Goal: Information Seeking & Learning: Learn about a topic

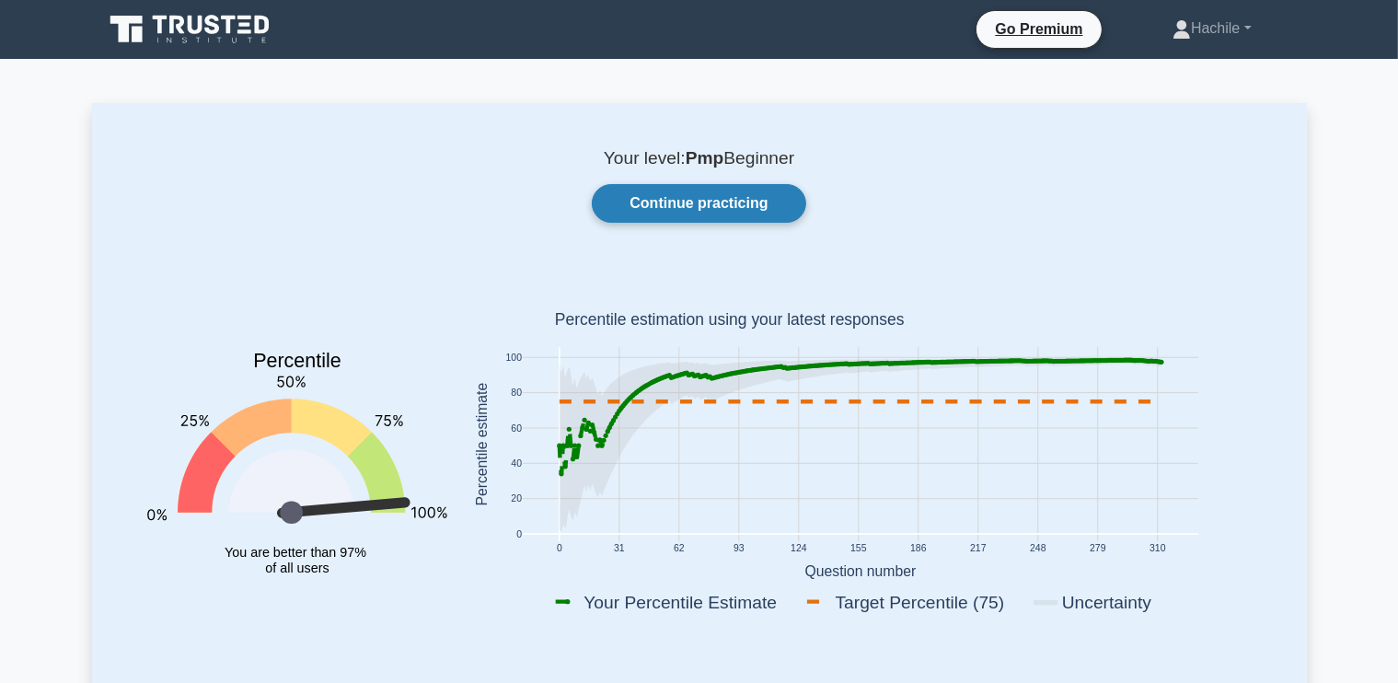
click at [707, 191] on link "Continue practicing" at bounding box center [699, 203] width 214 height 39
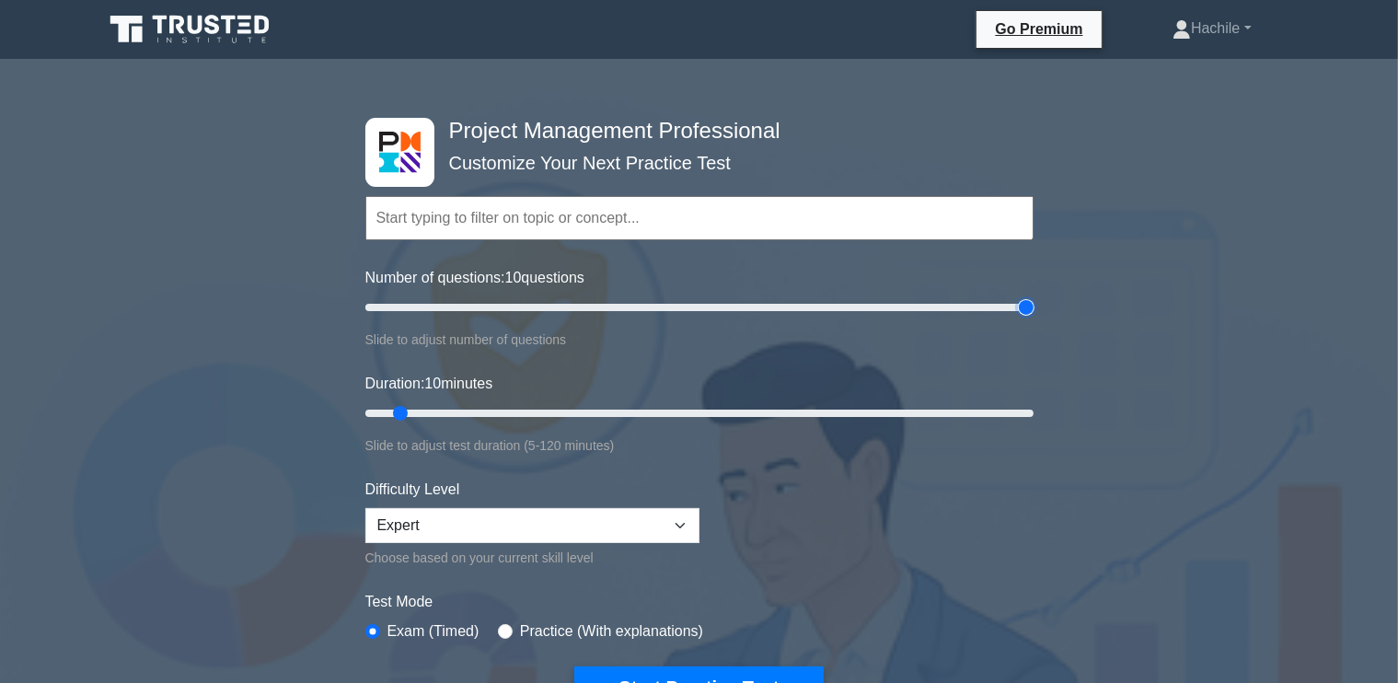
type input "200"
click at [1027, 309] on input "Number of questions: 10 questions" at bounding box center [699, 307] width 668 height 22
type input "120"
click at [1027, 413] on input "Duration: 120 minutes" at bounding box center [699, 413] width 668 height 22
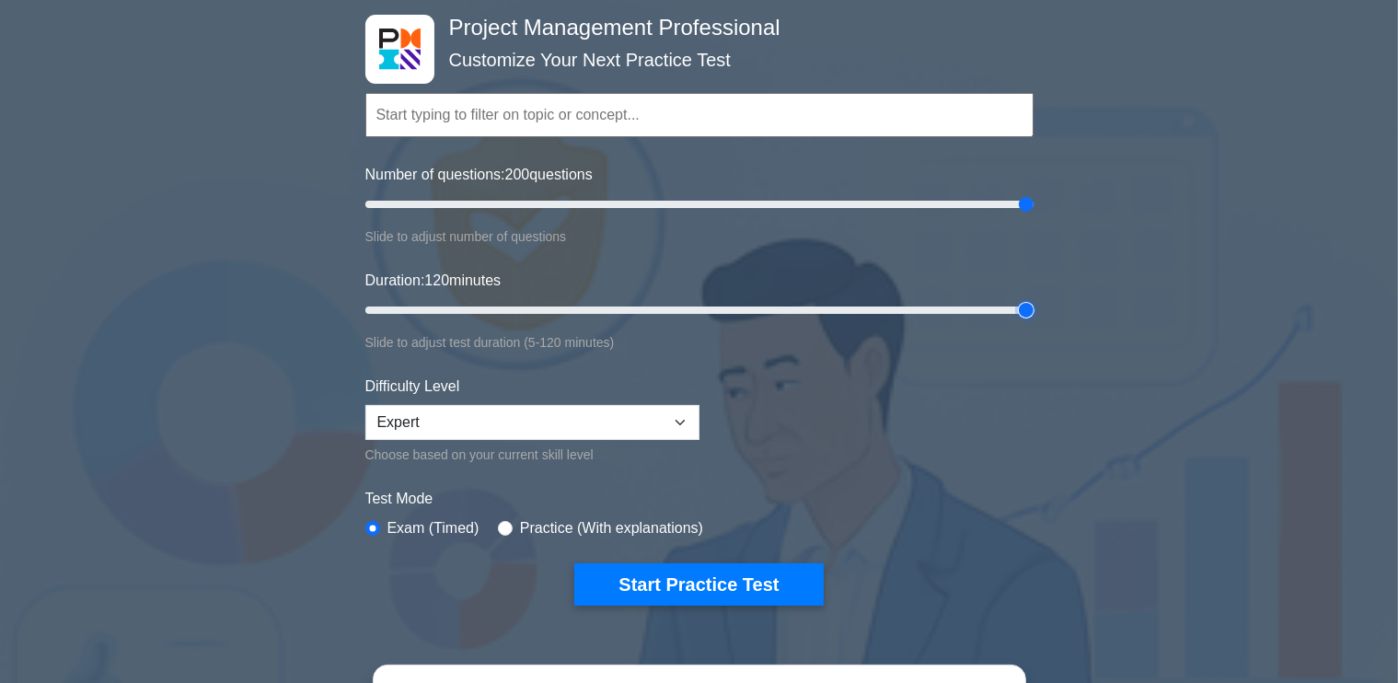
scroll to position [110, 0]
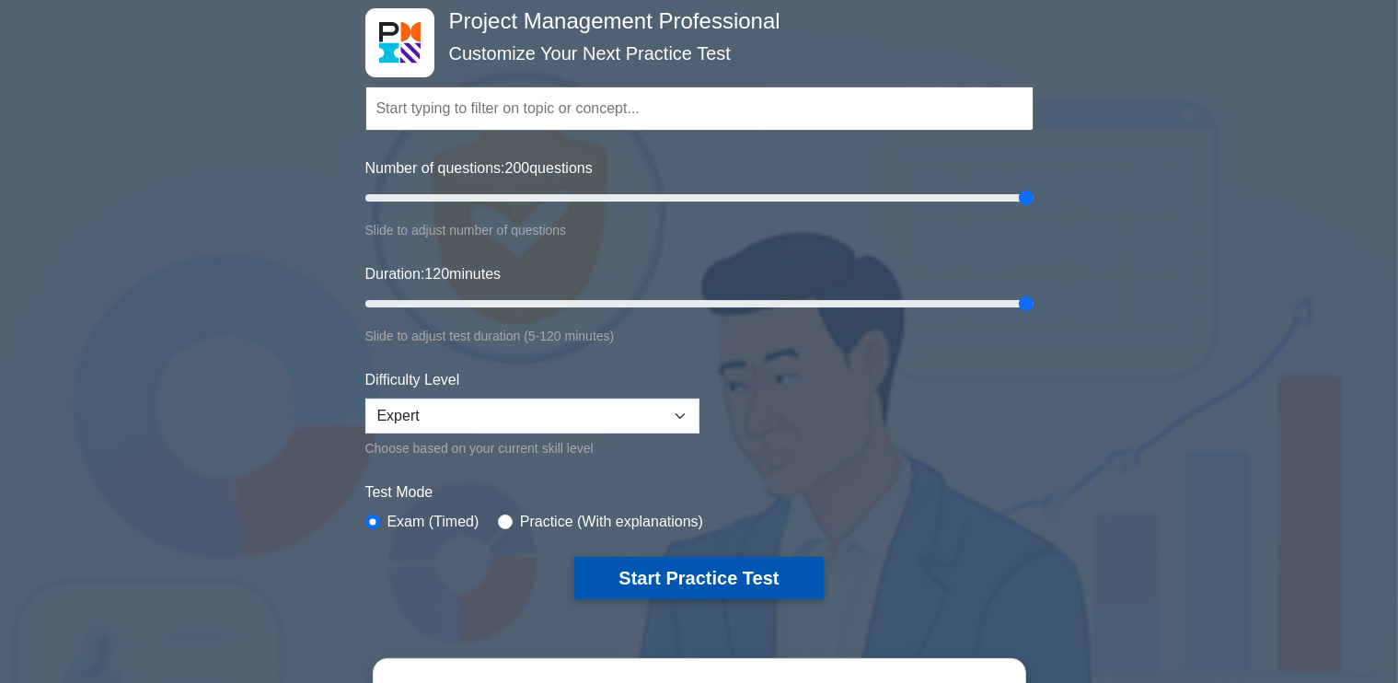
click at [692, 577] on button "Start Practice Test" at bounding box center [698, 578] width 249 height 42
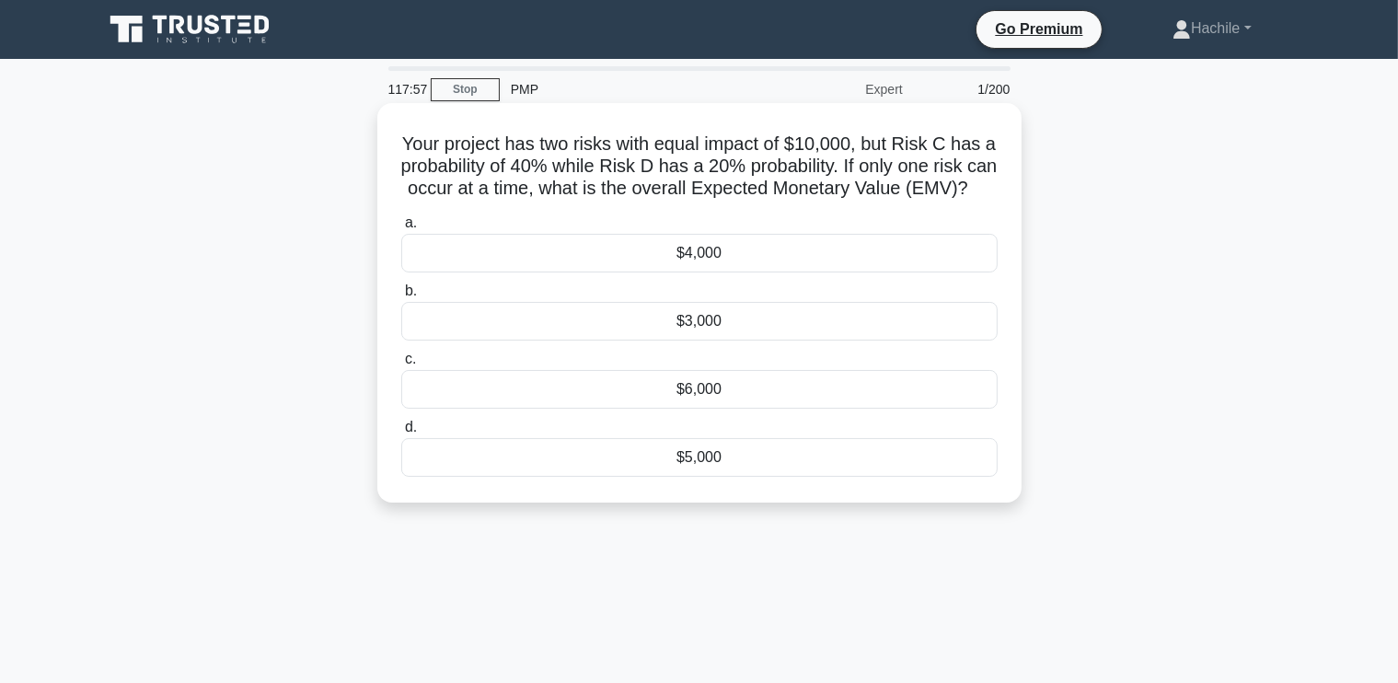
click at [839, 273] on div "$4,000" at bounding box center [699, 253] width 597 height 39
click at [401, 229] on input "a. $4,000" at bounding box center [401, 223] width 0 height 12
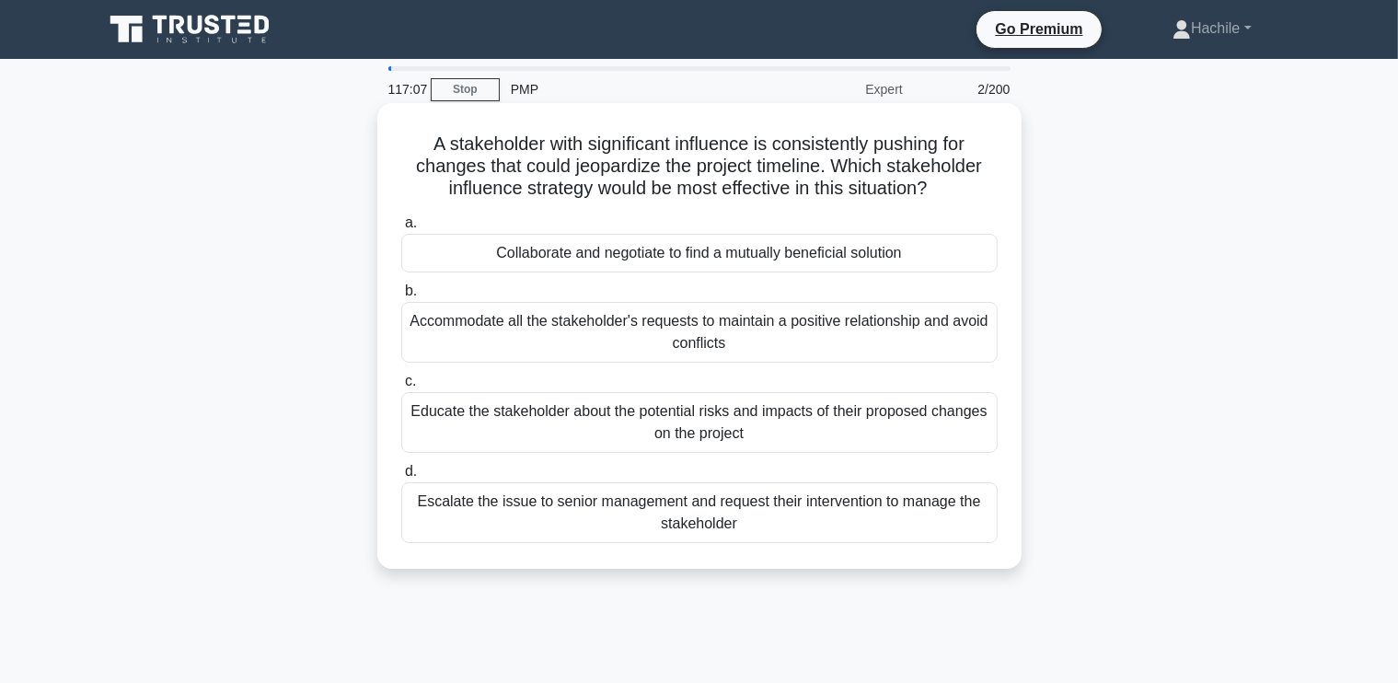
click at [757, 261] on div "Collaborate and negotiate to find a mutually beneficial solution" at bounding box center [699, 253] width 597 height 39
click at [401, 229] on input "a. Collaborate and negotiate to find a mutually beneficial solution" at bounding box center [401, 223] width 0 height 12
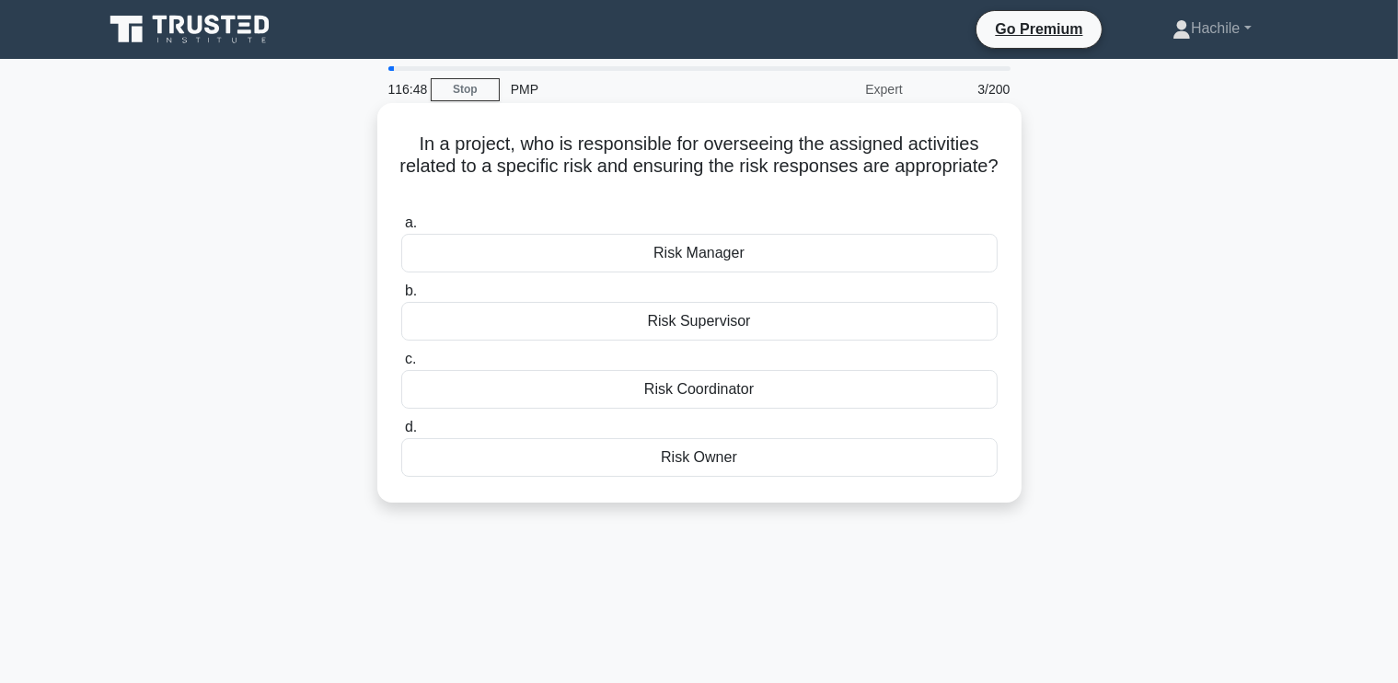
click at [758, 457] on div "Risk Owner" at bounding box center [699, 457] width 597 height 39
click at [401, 434] on input "d. Risk Owner" at bounding box center [401, 428] width 0 height 12
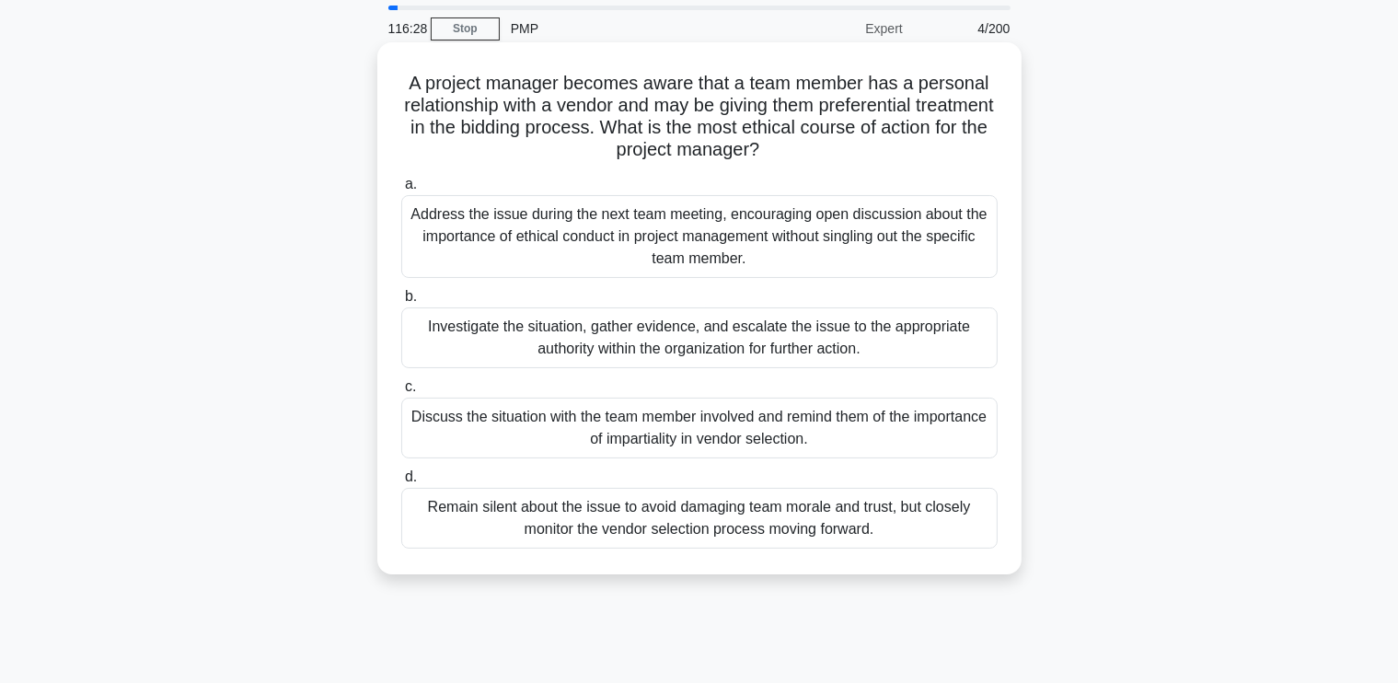
scroll to position [63, 0]
click at [845, 433] on div "Discuss the situation with the team member involved and remind them of the impo…" at bounding box center [699, 426] width 597 height 61
click at [401, 391] on input "c. Discuss the situation with the team member involved and remind them of the i…" at bounding box center [401, 385] width 0 height 12
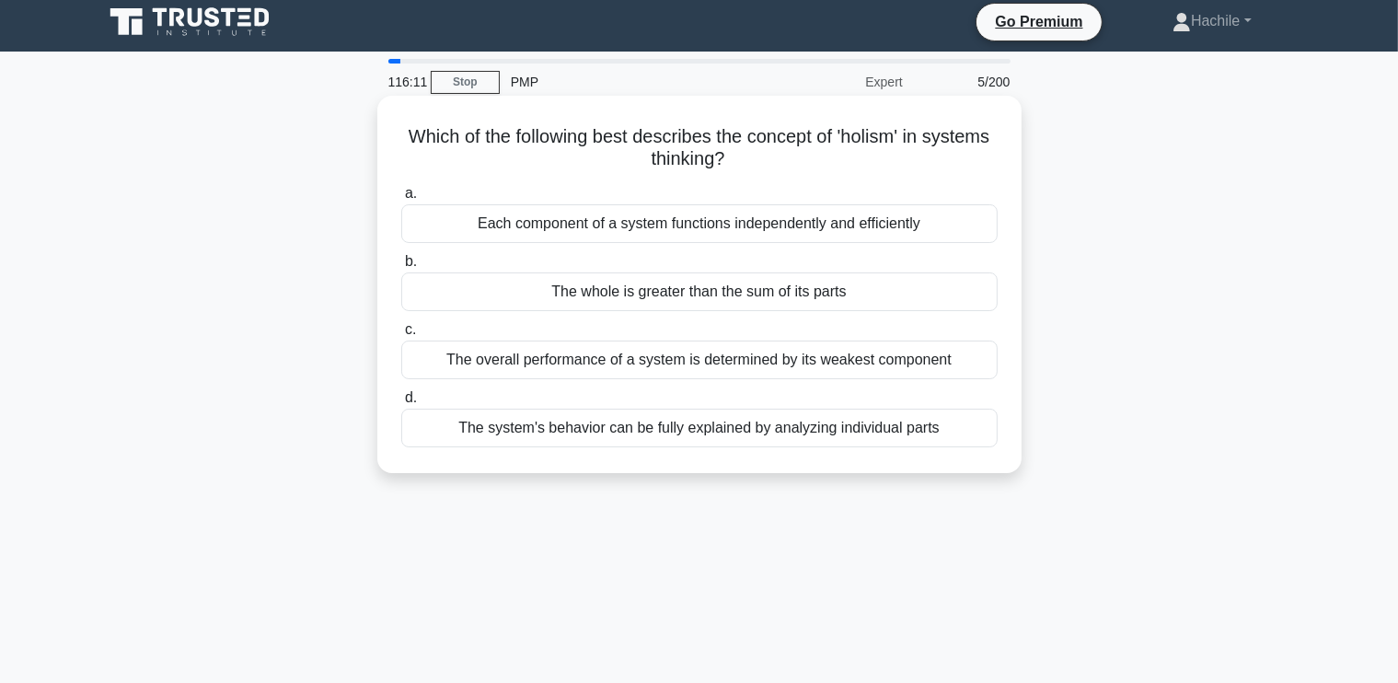
scroll to position [0, 0]
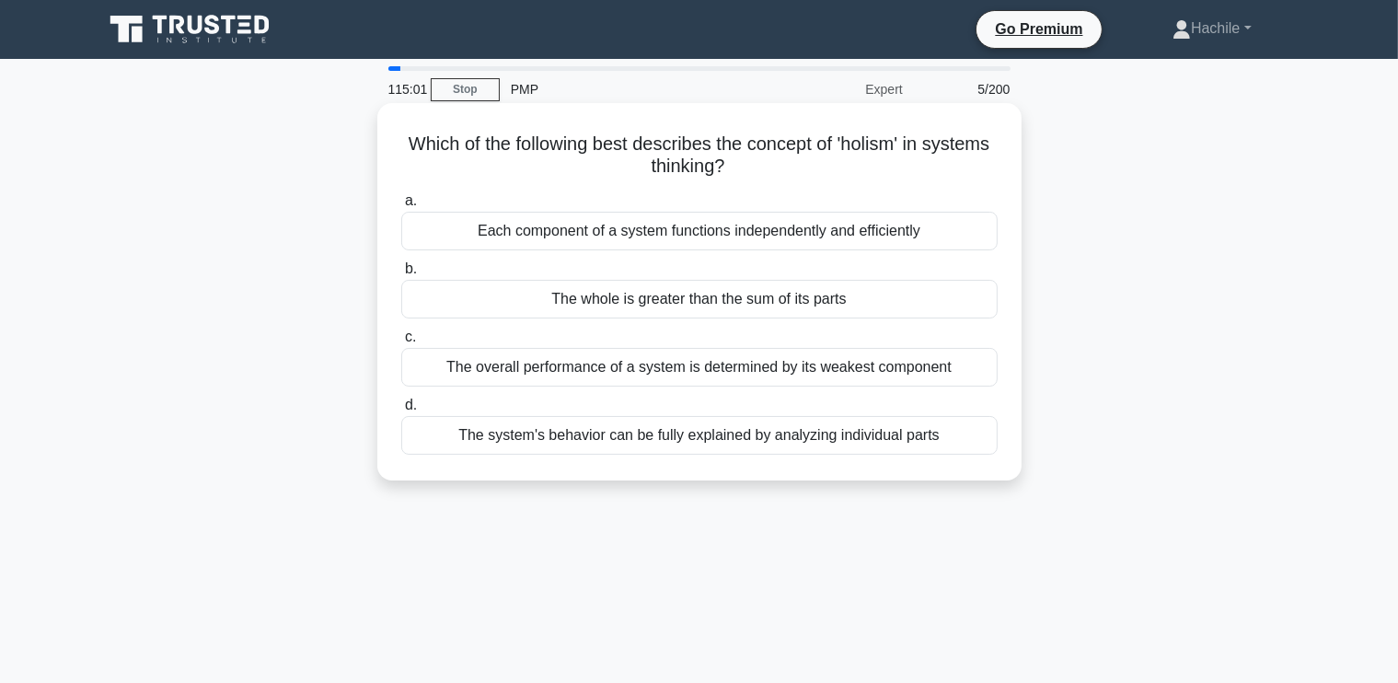
click at [738, 305] on div "The whole is greater than the sum of its parts" at bounding box center [699, 299] width 597 height 39
click at [401, 275] on input "b. The whole is greater than the sum of its parts" at bounding box center [401, 269] width 0 height 12
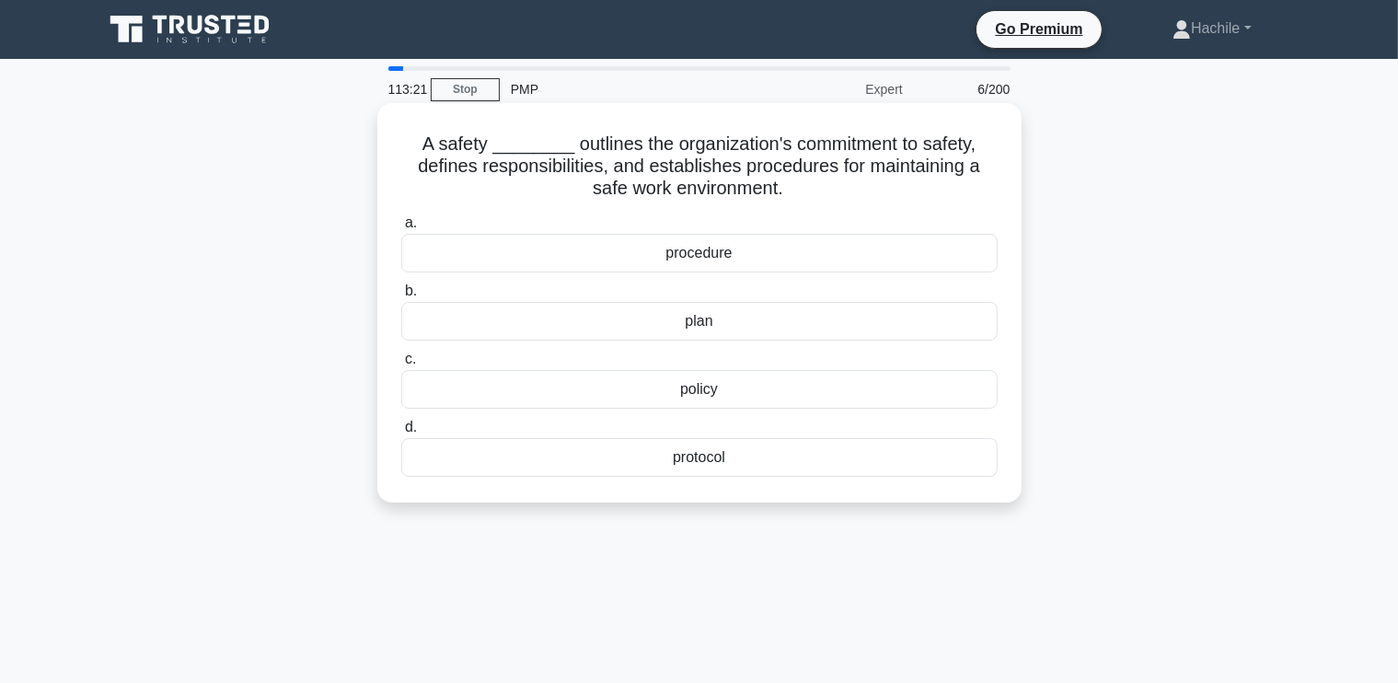
click at [725, 323] on div "plan" at bounding box center [699, 321] width 597 height 39
click at [401, 297] on input "b. plan" at bounding box center [401, 291] width 0 height 12
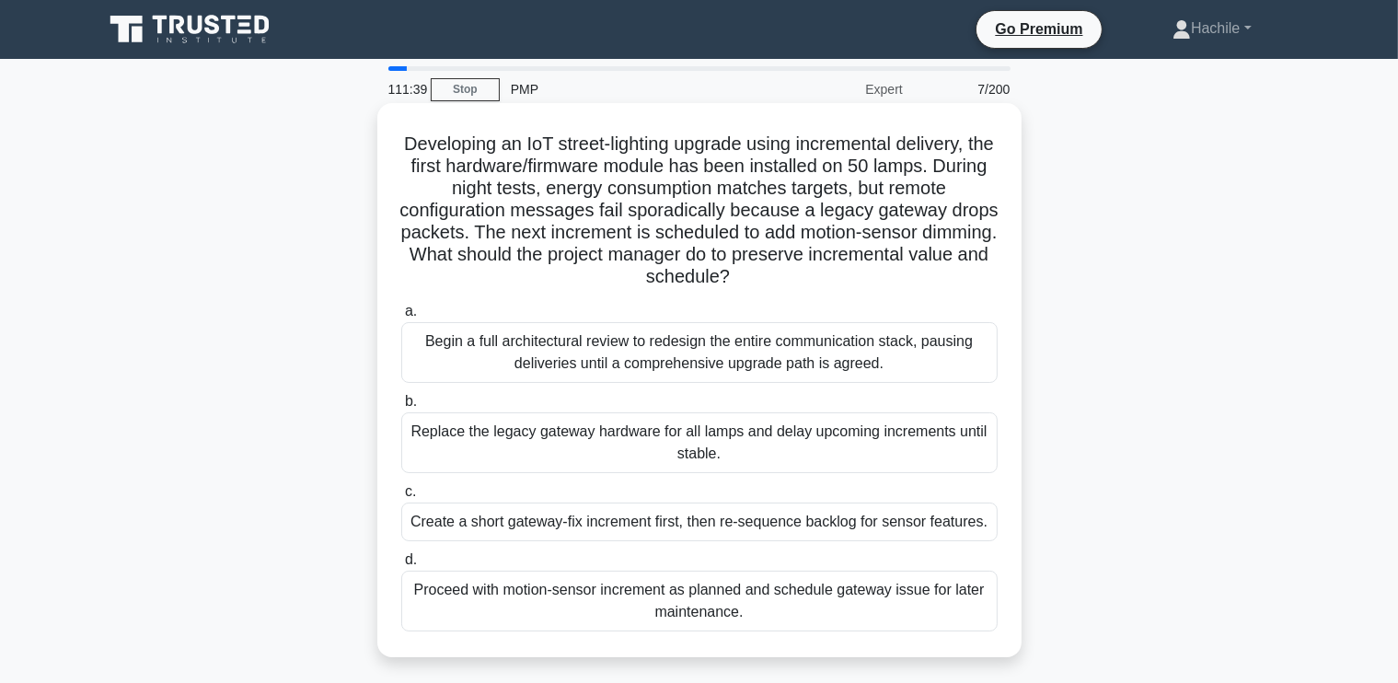
click at [834, 526] on div "Create a short gateway-fix increment first, then re-sequence backlog for sensor…" at bounding box center [699, 522] width 597 height 39
click at [401, 498] on input "c. Create a short gateway-fix increment first, then re-sequence backlog for sen…" at bounding box center [401, 492] width 0 height 12
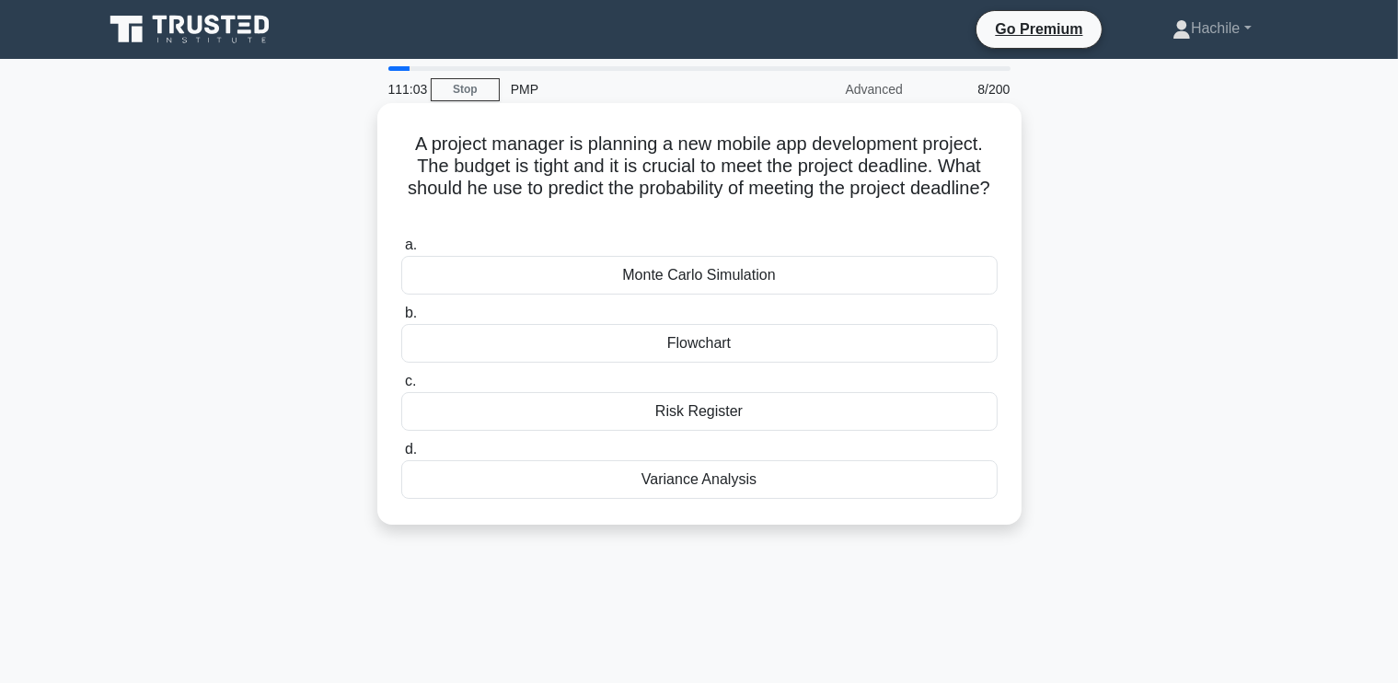
click at [889, 272] on div "Monte Carlo Simulation" at bounding box center [699, 275] width 597 height 39
click at [401, 251] on input "a. Monte Carlo Simulation" at bounding box center [401, 245] width 0 height 12
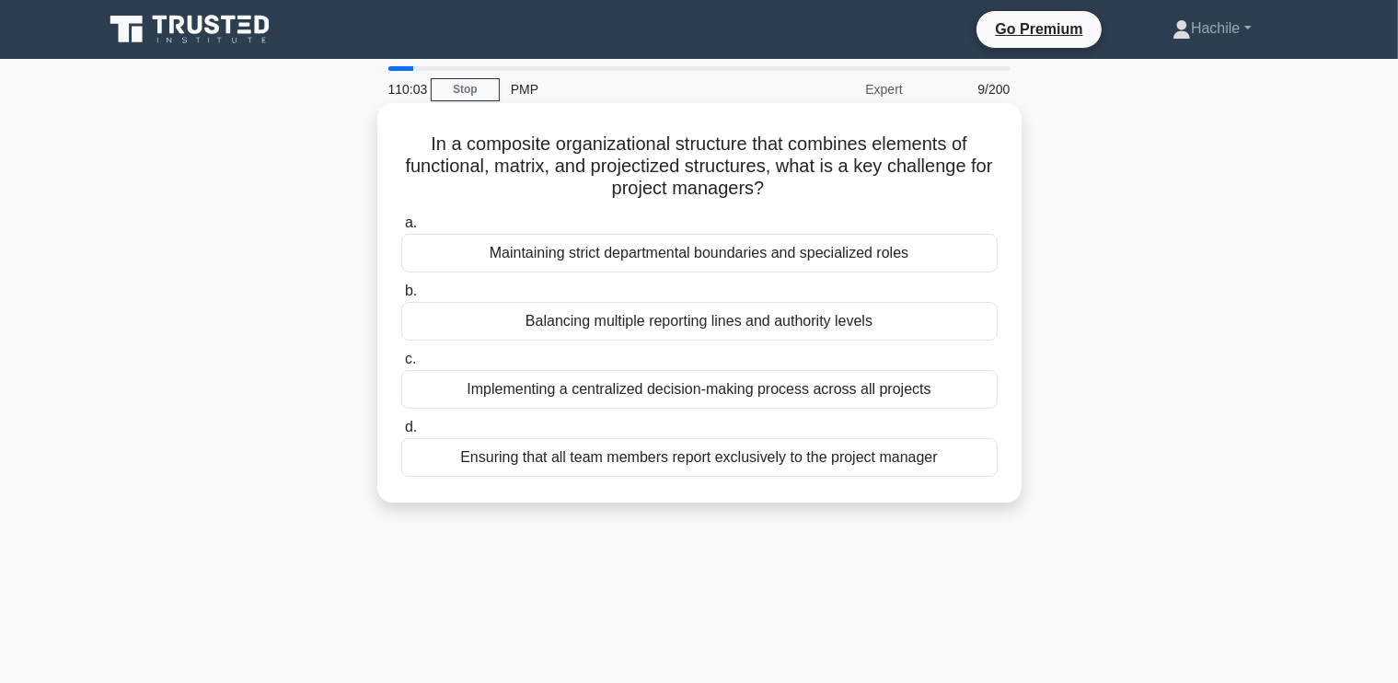
click at [862, 456] on div "Ensuring that all team members report exclusively to the project manager" at bounding box center [699, 457] width 597 height 39
click at [401, 434] on input "d. Ensuring that all team members report exclusively to the project manager" at bounding box center [401, 428] width 0 height 12
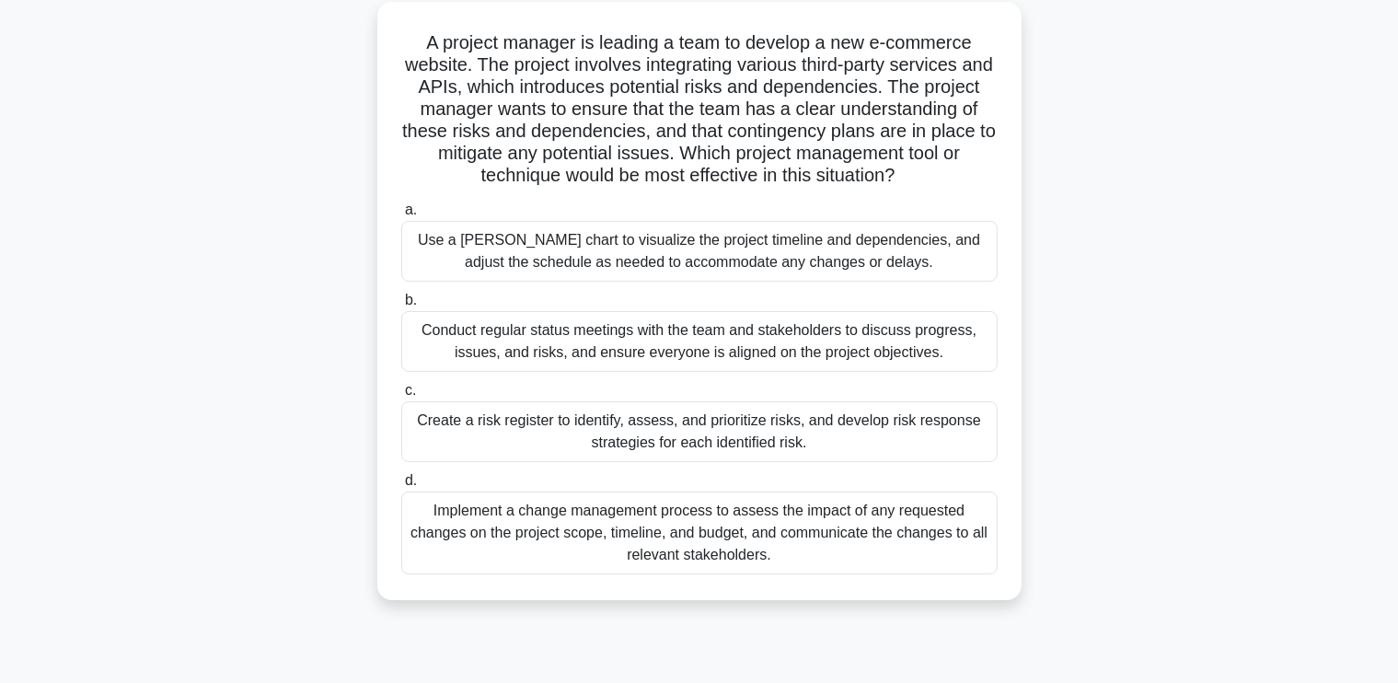
scroll to position [107, 0]
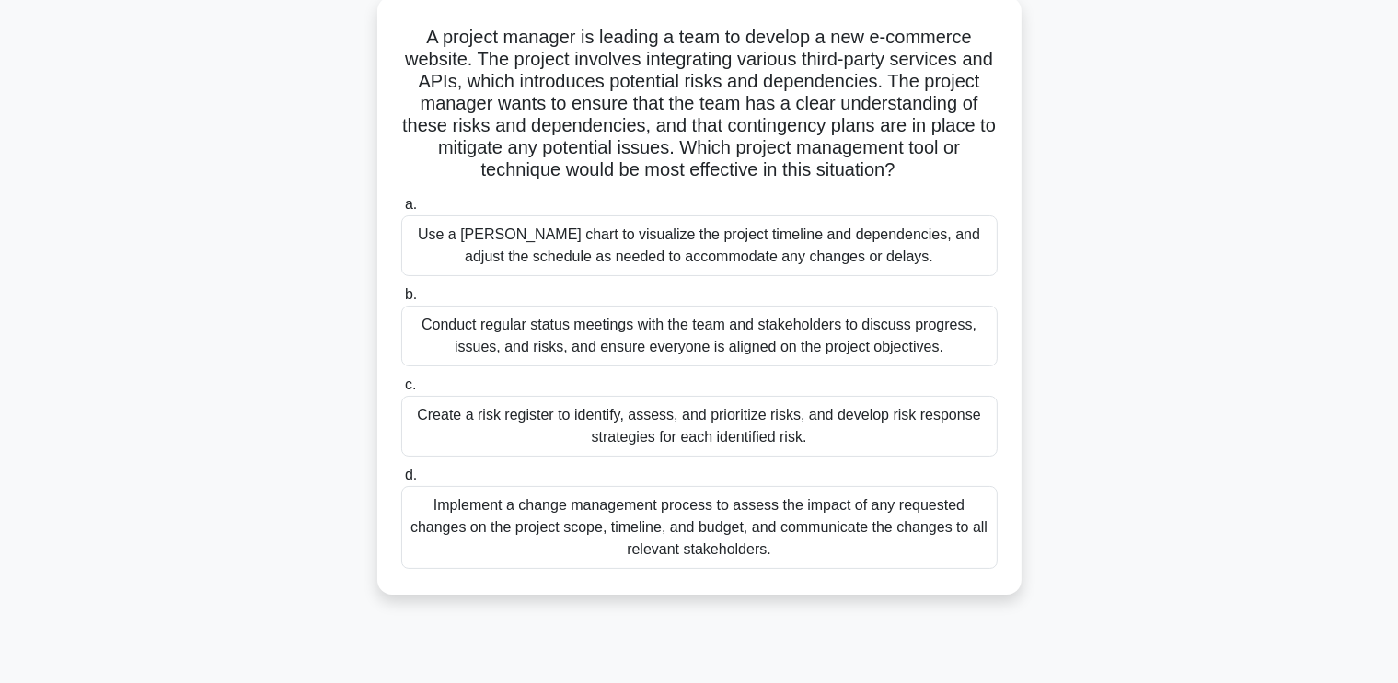
click at [700, 455] on div "Create a risk register to identify, assess, and prioritize risks, and develop r…" at bounding box center [699, 426] width 597 height 61
click at [401, 391] on input "c. Create a risk register to identify, assess, and prioritize risks, and develo…" at bounding box center [401, 385] width 0 height 12
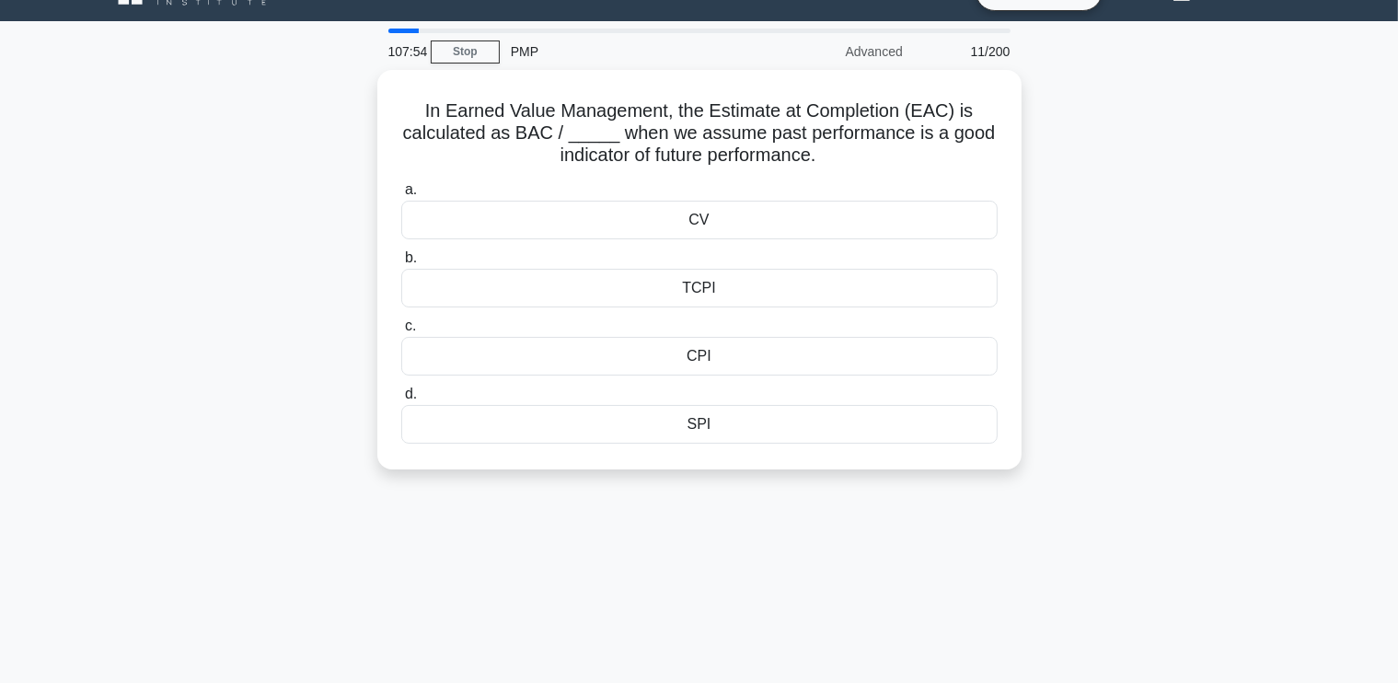
scroll to position [0, 0]
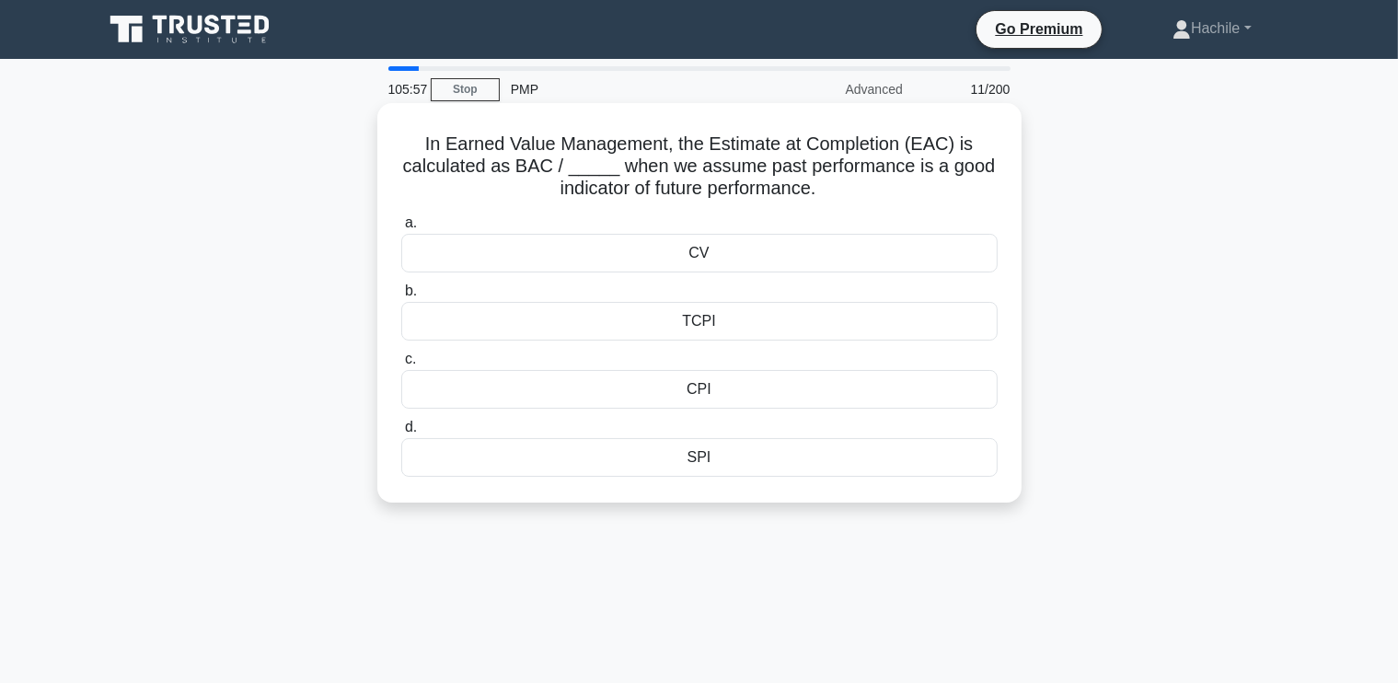
click at [711, 392] on div "CPI" at bounding box center [699, 389] width 597 height 39
click at [401, 365] on input "c. CPI" at bounding box center [401, 360] width 0 height 12
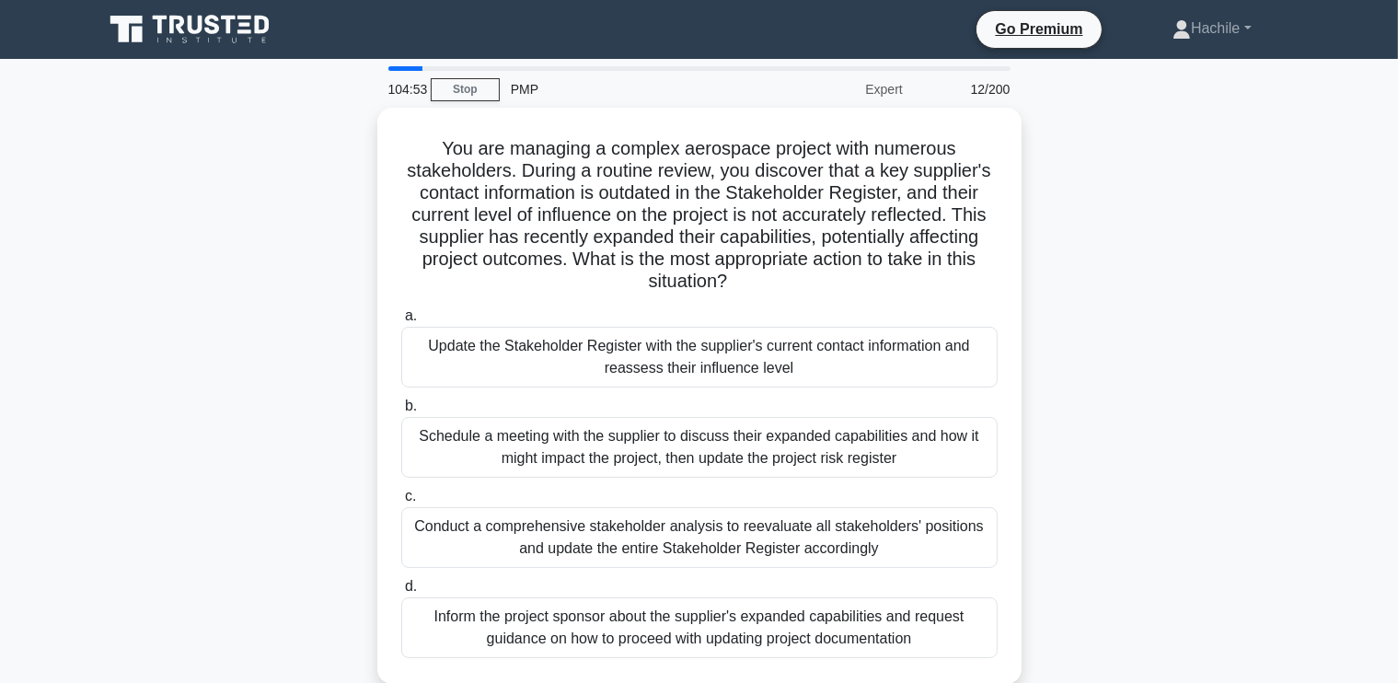
click at [1051, 202] on div "You are managing a complex aerospace project with numerous stakeholders. During…" at bounding box center [699, 407] width 1215 height 598
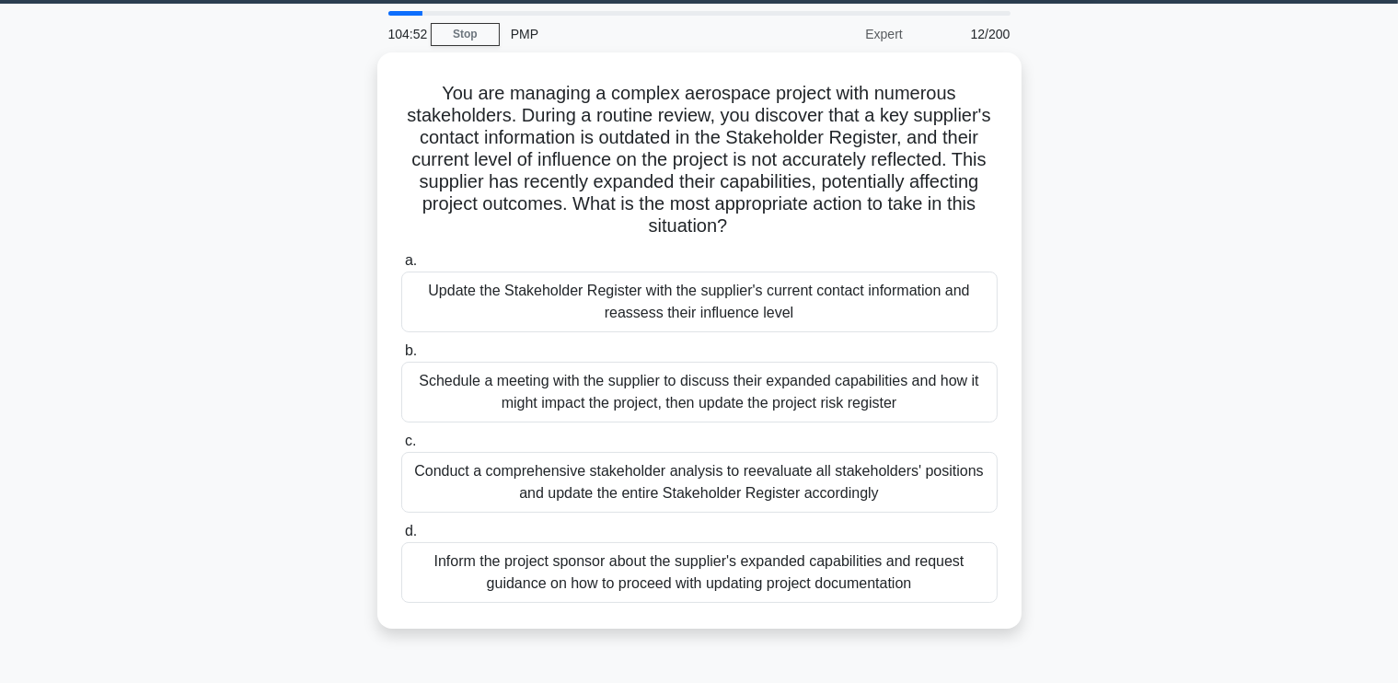
scroll to position [58, 0]
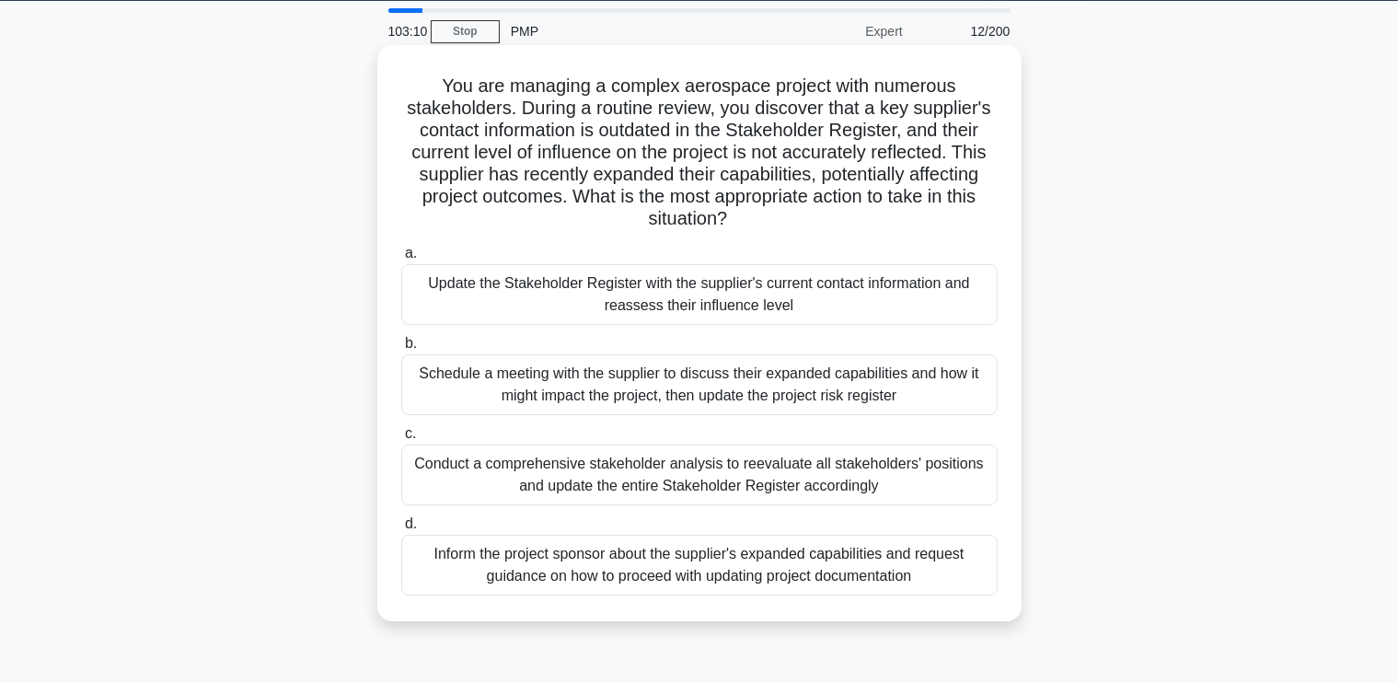
click at [839, 297] on div "Update the Stakeholder Register with the supplier's current contact information…" at bounding box center [699, 294] width 597 height 61
click at [401, 260] on input "a. Update the Stakeholder Register with the supplier's current contact informat…" at bounding box center [401, 254] width 0 height 12
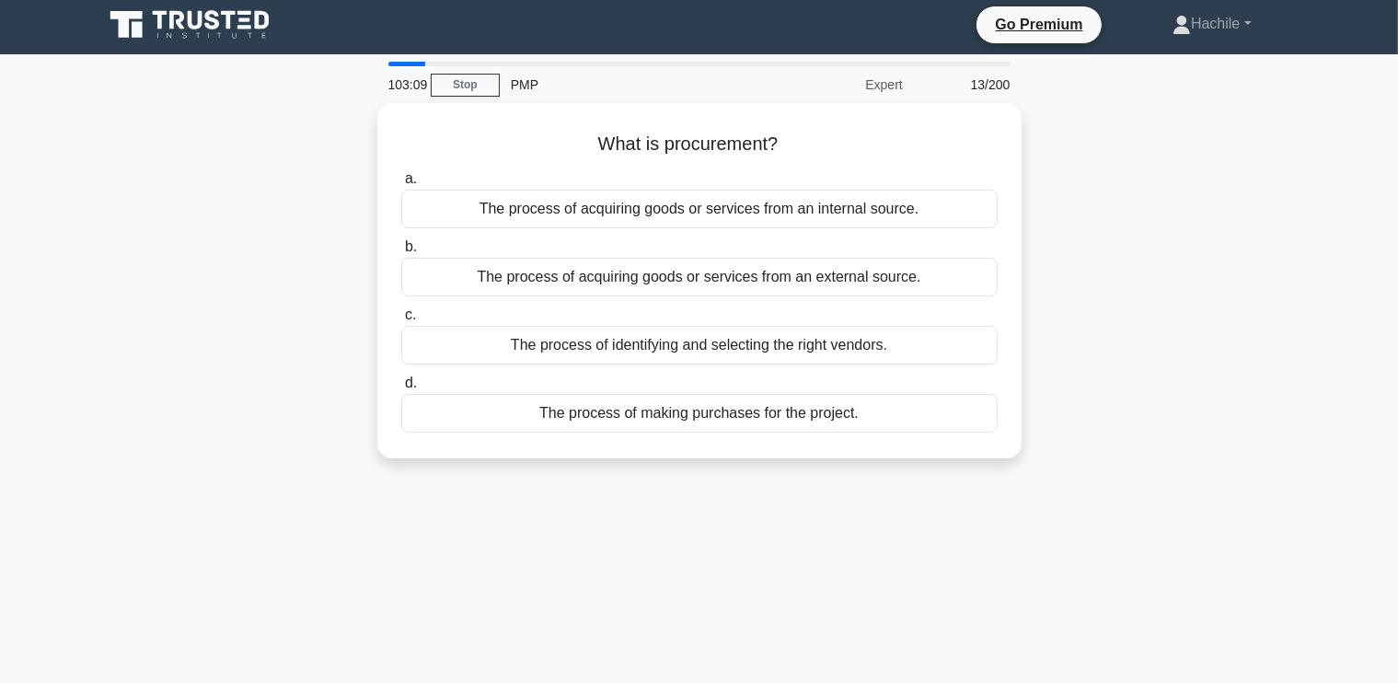
scroll to position [0, 0]
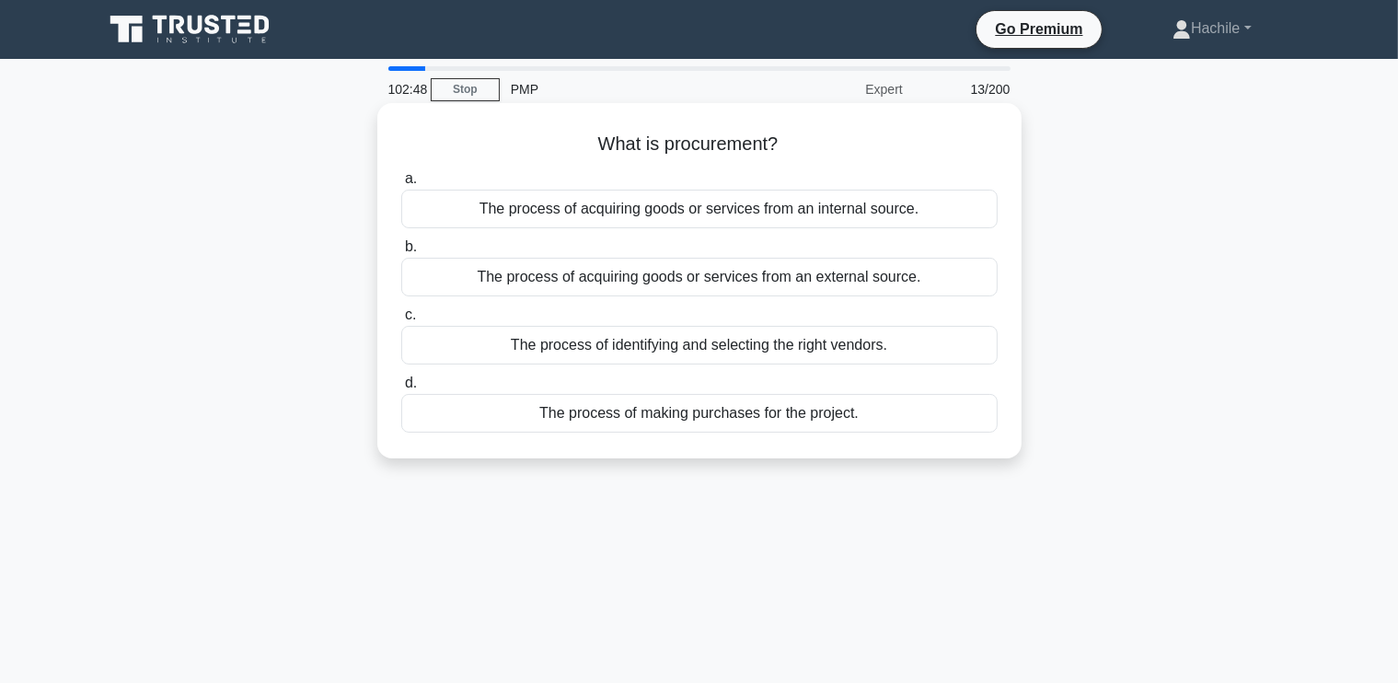
click at [688, 414] on div "The process of making purchases for the project." at bounding box center [699, 413] width 597 height 39
click at [401, 389] on input "d. The process of making purchases for the project." at bounding box center [401, 383] width 0 height 12
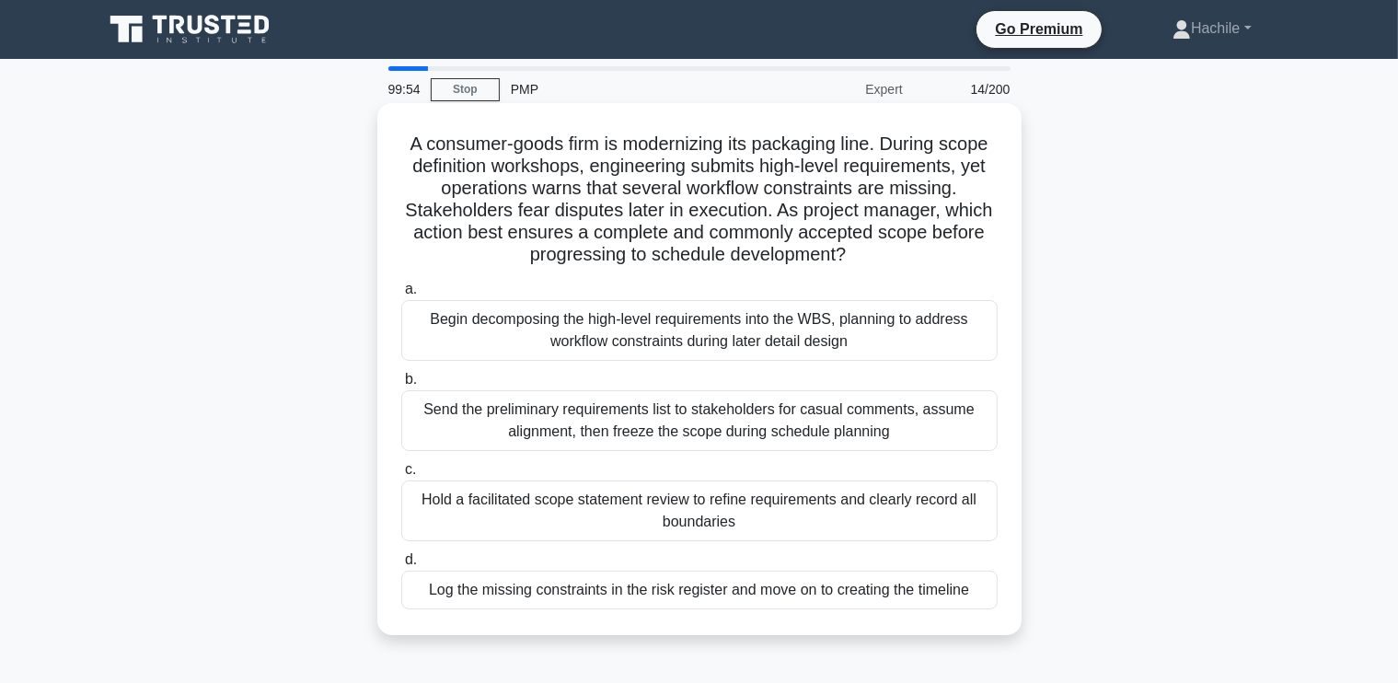
click at [633, 504] on div "Hold a facilitated scope statement review to refine requirements and clearly re…" at bounding box center [699, 511] width 597 height 61
click at [401, 476] on input "c. Hold a facilitated scope statement review to refine requirements and clearly…" at bounding box center [401, 470] width 0 height 12
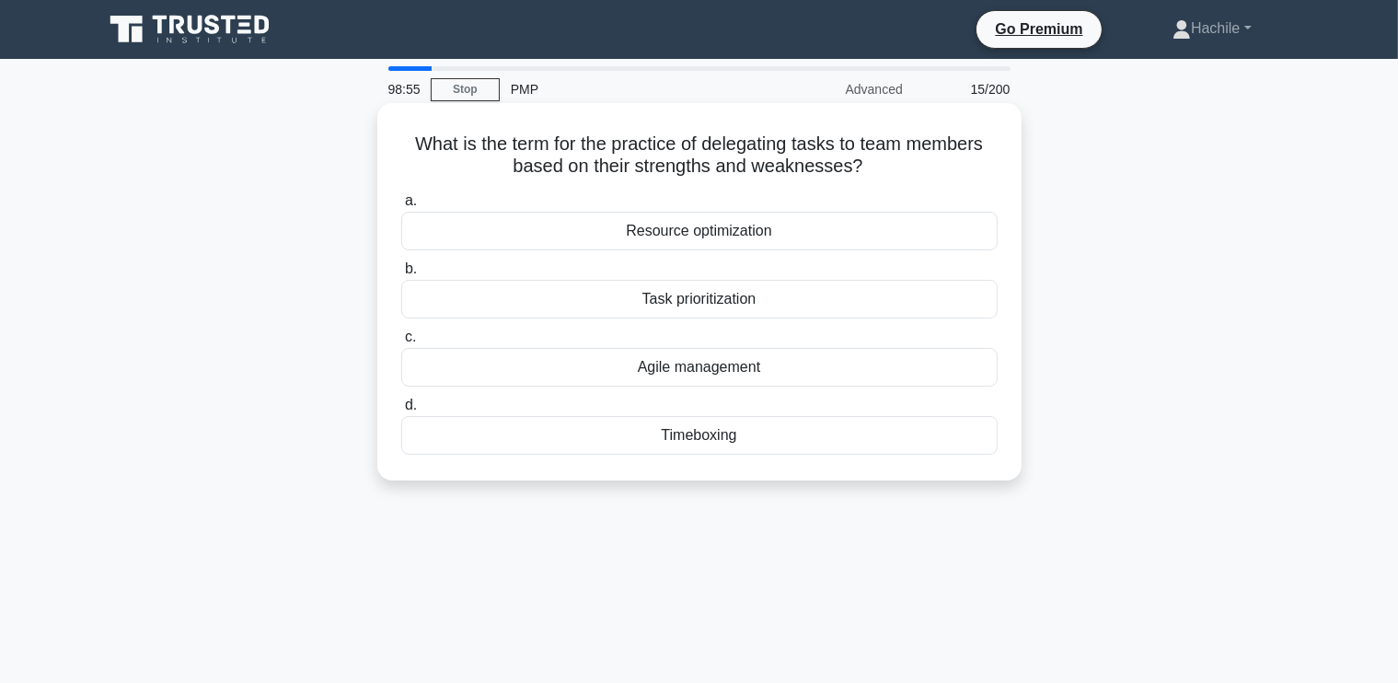
click at [668, 236] on div "Resource optimization" at bounding box center [699, 231] width 597 height 39
click at [401, 207] on input "a. Resource optimization" at bounding box center [401, 201] width 0 height 12
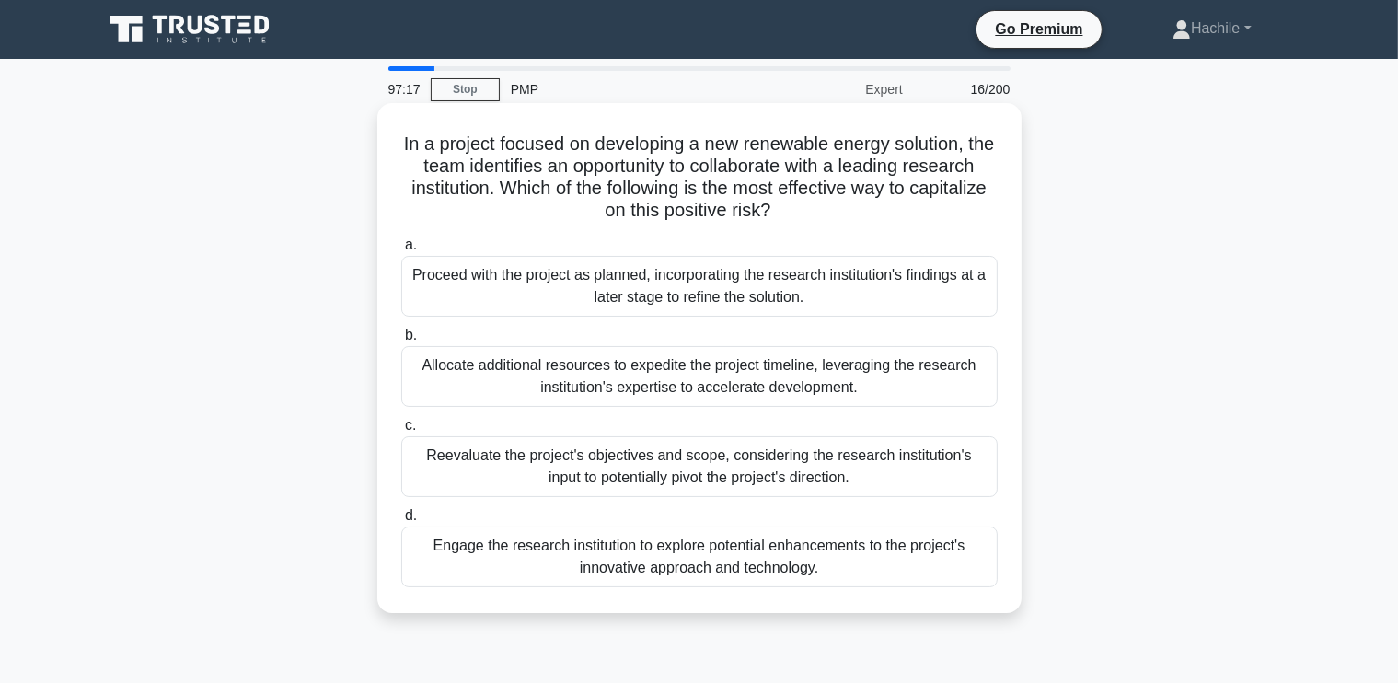
click at [674, 562] on div "Engage the research institution to explore potential enhancements to the projec…" at bounding box center [699, 557] width 597 height 61
click at [401, 522] on input "d. Engage the research institution to explore potential enhancements to the pro…" at bounding box center [401, 516] width 0 height 12
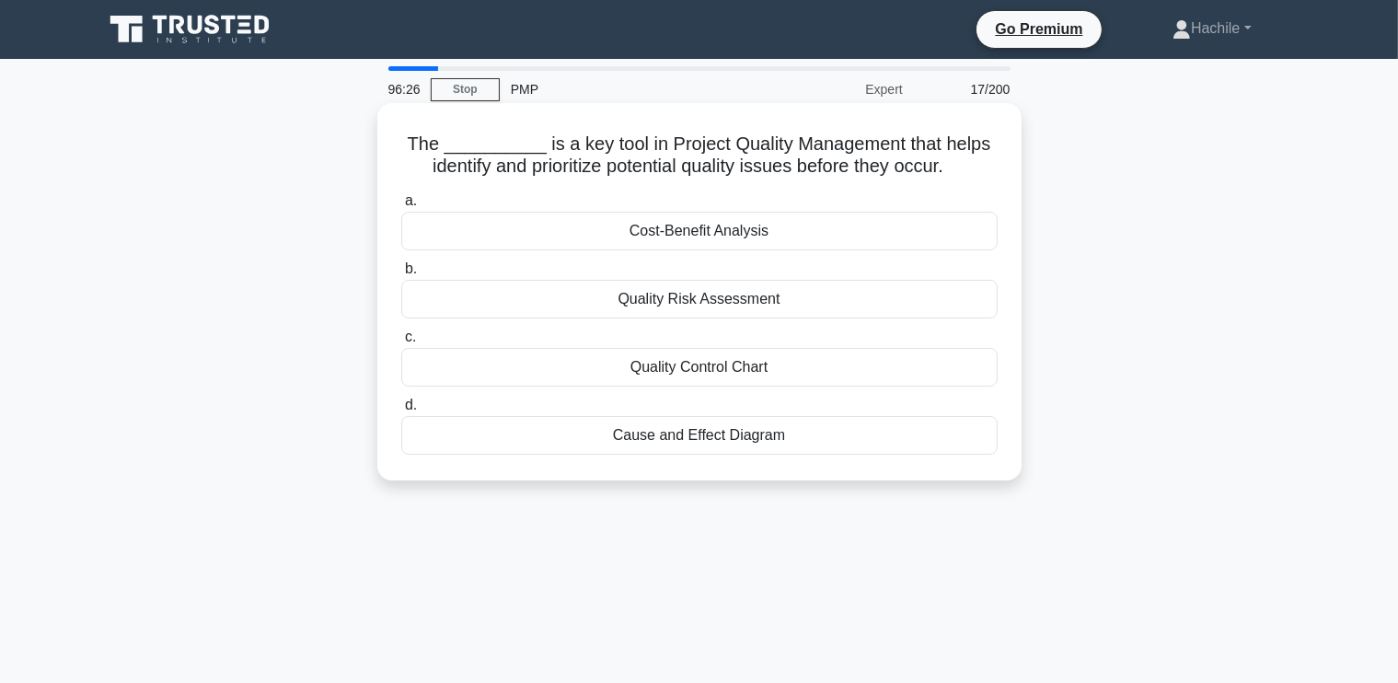
click at [683, 369] on div "Quality Control Chart" at bounding box center [699, 367] width 597 height 39
click at [401, 343] on input "c. Quality Control Chart" at bounding box center [401, 337] width 0 height 12
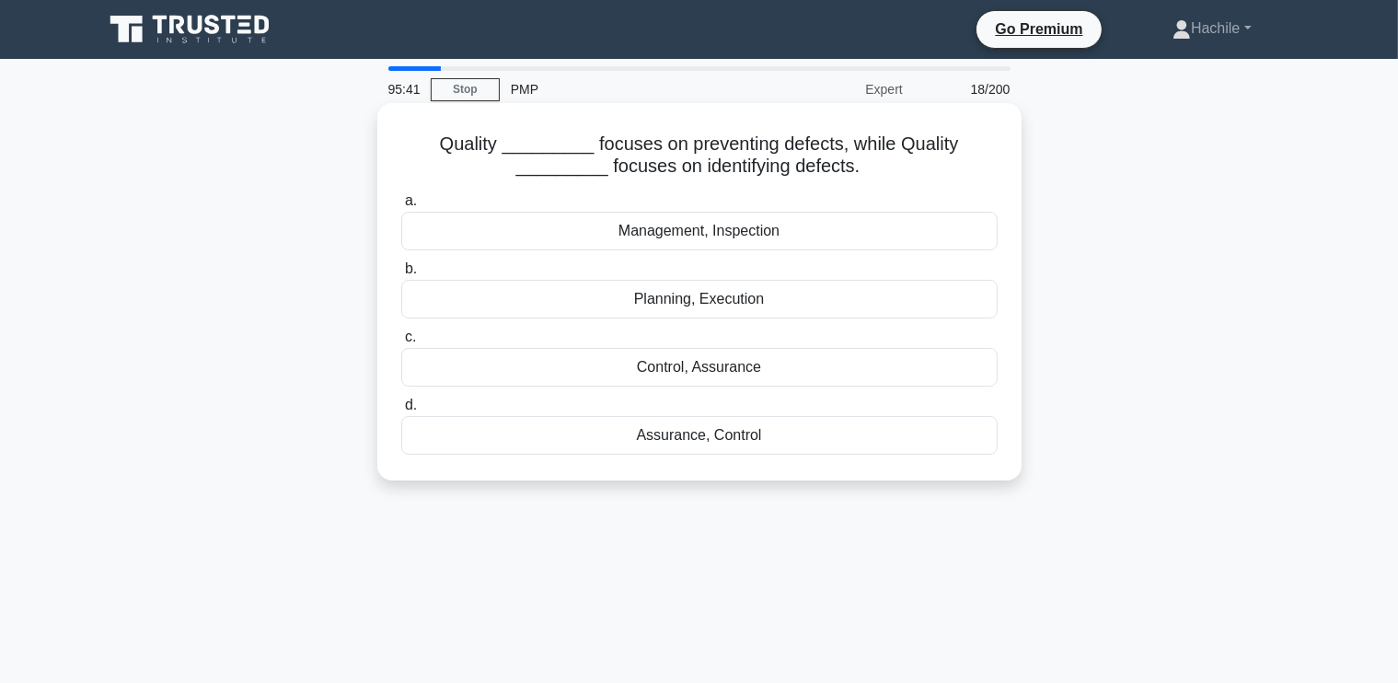
click at [652, 431] on div "Assurance, Control" at bounding box center [699, 435] width 597 height 39
click at [401, 412] on input "d. Assurance, Control" at bounding box center [401, 406] width 0 height 12
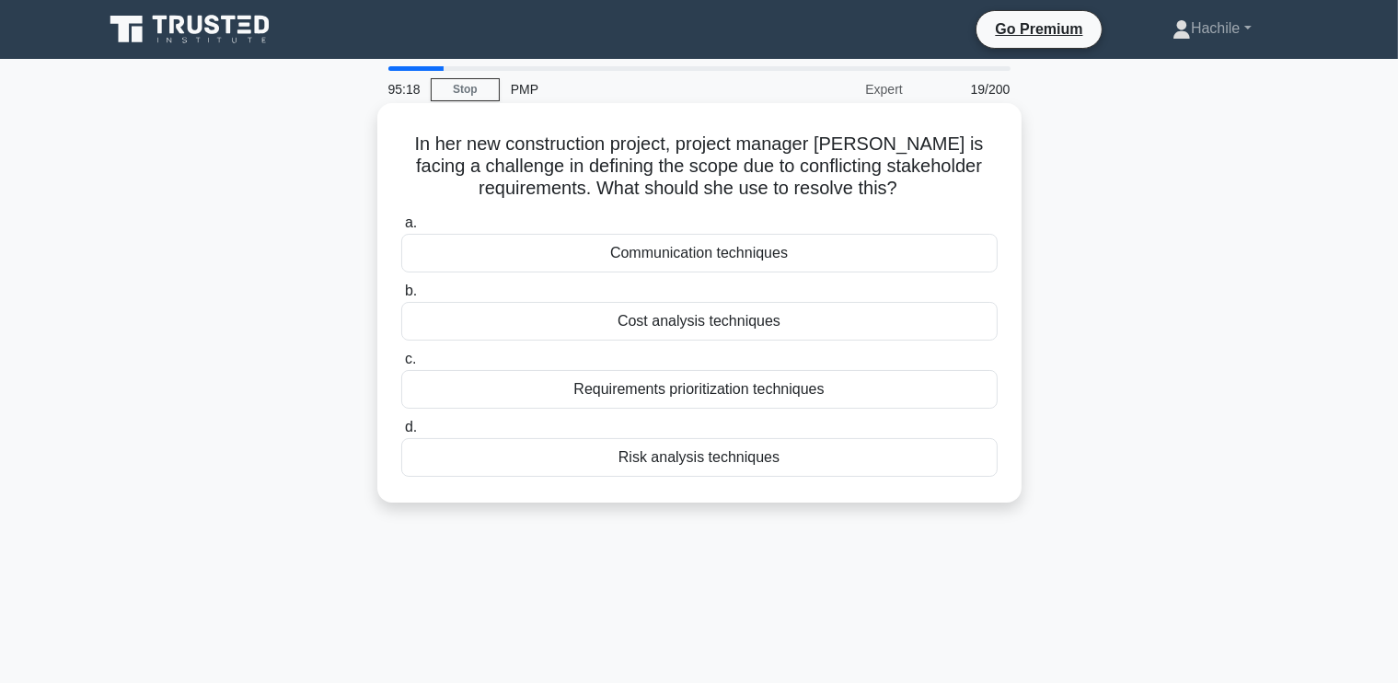
click at [631, 396] on div "Requirements prioritization techniques" at bounding box center [699, 389] width 597 height 39
click at [401, 365] on input "c. Requirements prioritization techniques" at bounding box center [401, 360] width 0 height 12
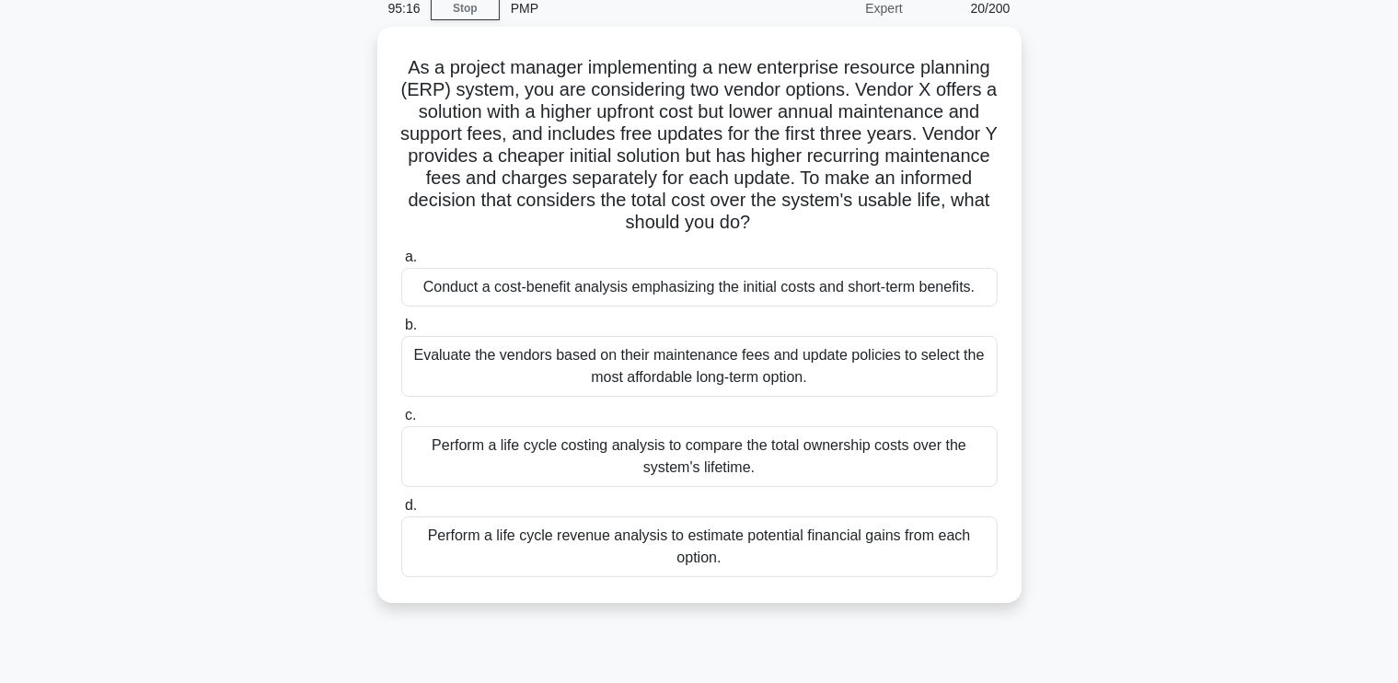
scroll to position [84, 0]
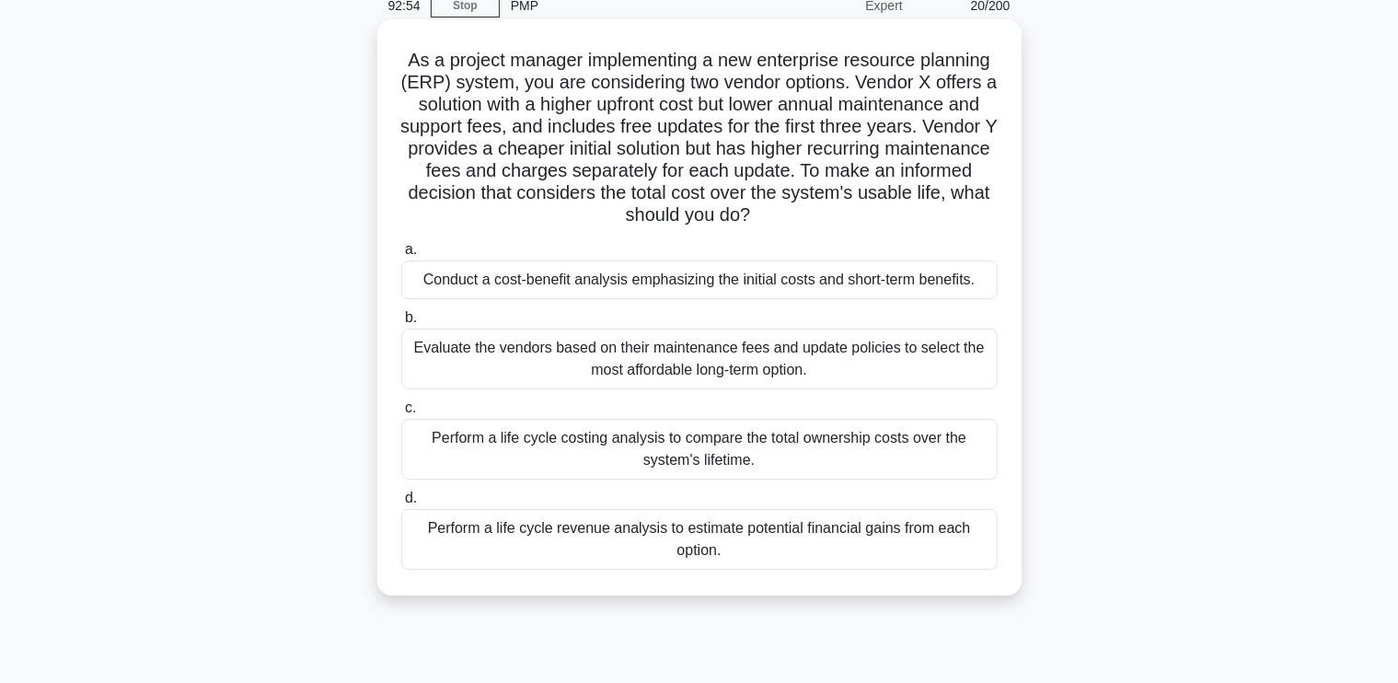
click at [559, 281] on div "Conduct a cost-benefit analysis emphasizing the initial costs and short-term be…" at bounding box center [699, 280] width 597 height 39
click at [401, 256] on input "a. Conduct a cost-benefit analysis emphasizing the initial costs and short-term…" at bounding box center [401, 250] width 0 height 12
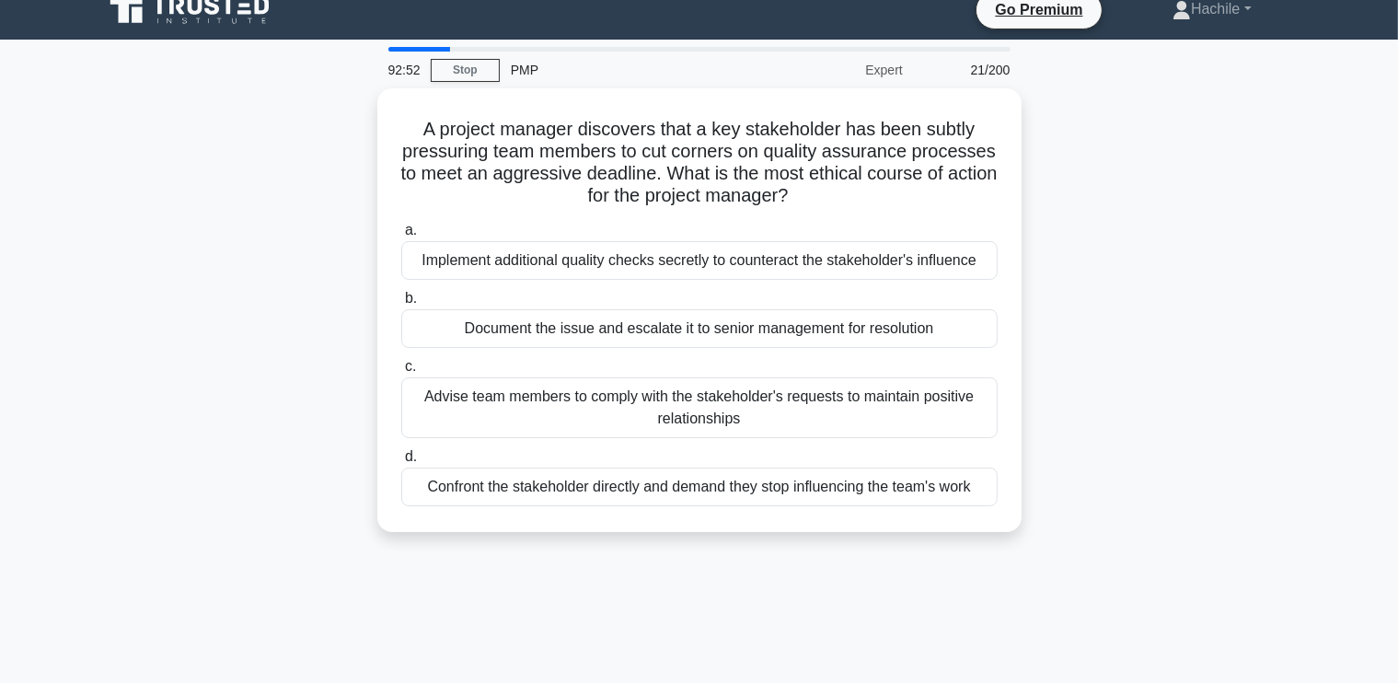
scroll to position [0, 0]
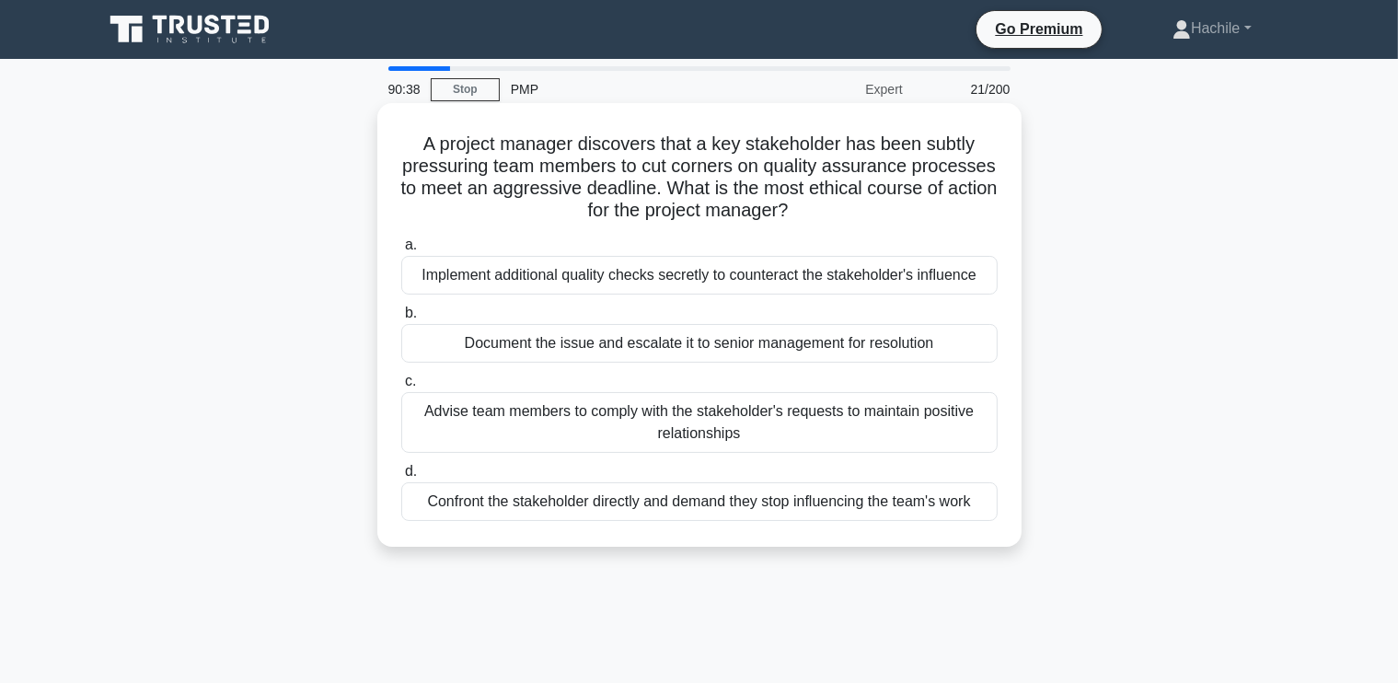
click at [576, 345] on div "Document the issue and escalate it to senior management for resolution" at bounding box center [699, 343] width 597 height 39
click at [401, 319] on input "b. Document the issue and escalate it to senior management for resolution" at bounding box center [401, 313] width 0 height 12
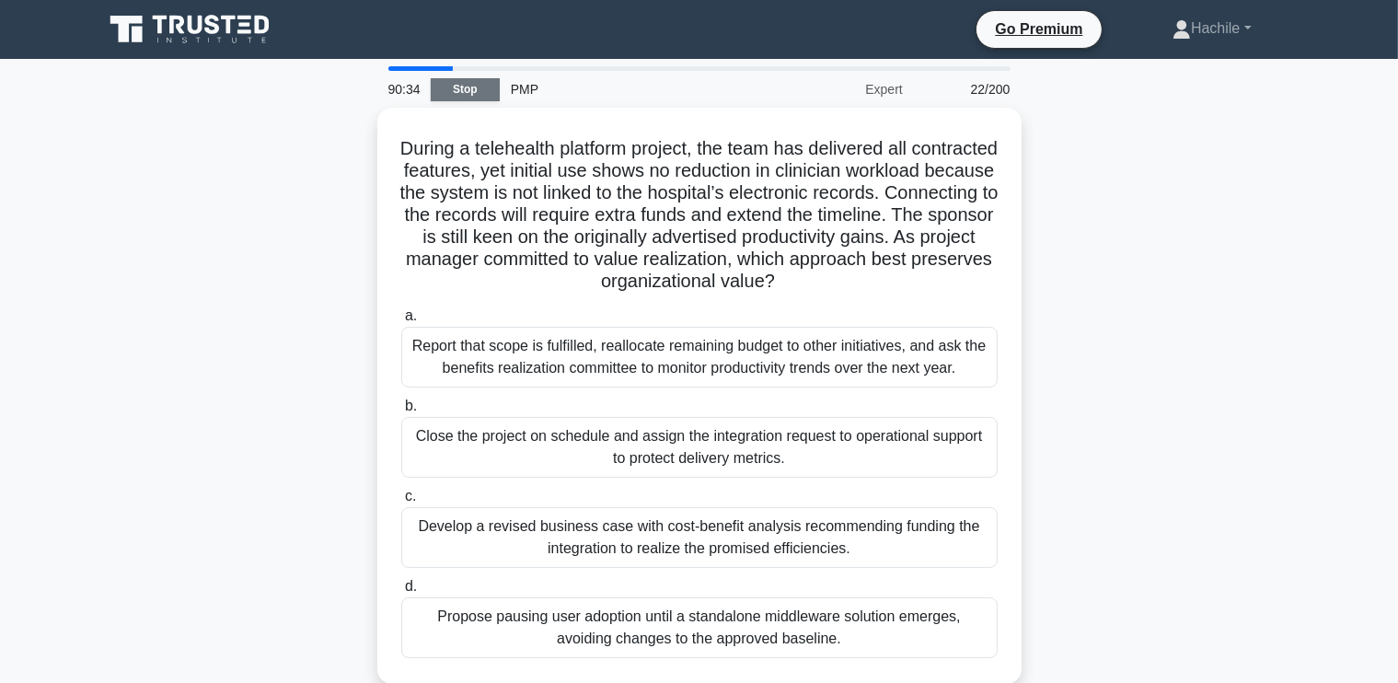
click at [458, 91] on link "Stop" at bounding box center [465, 89] width 69 height 23
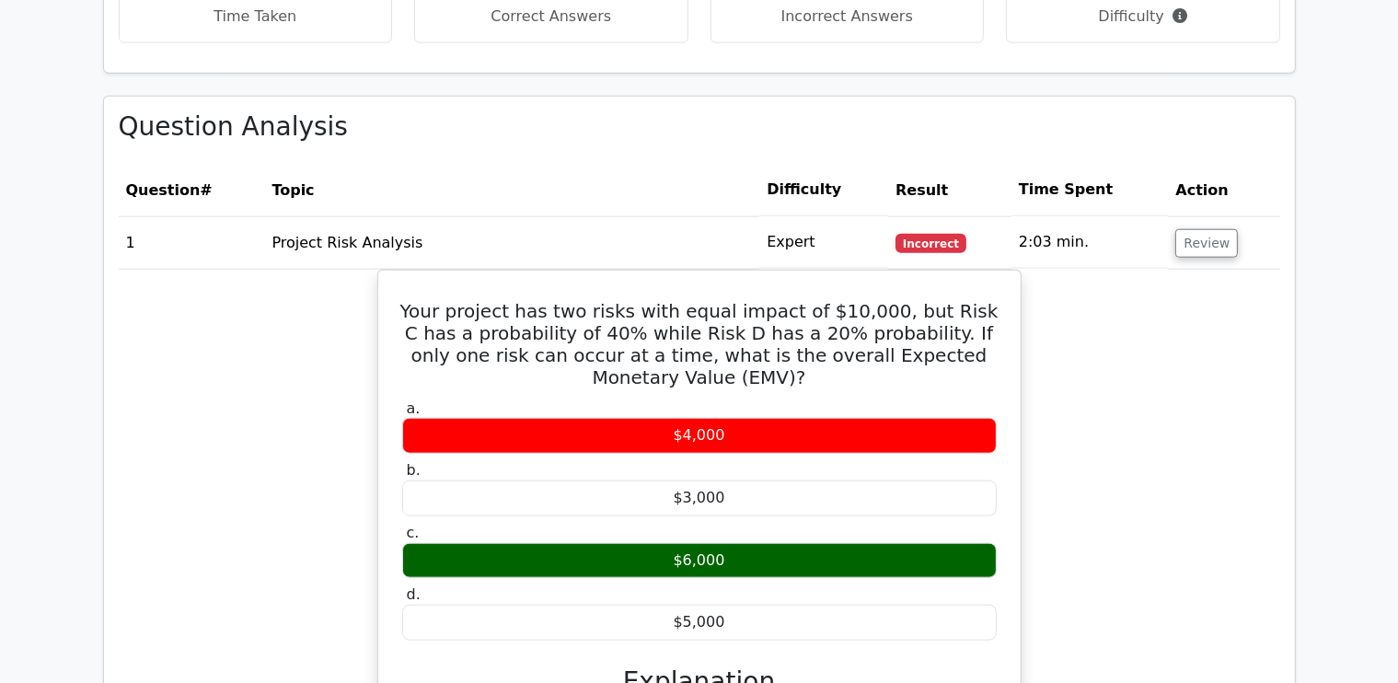
scroll to position [1926, 0]
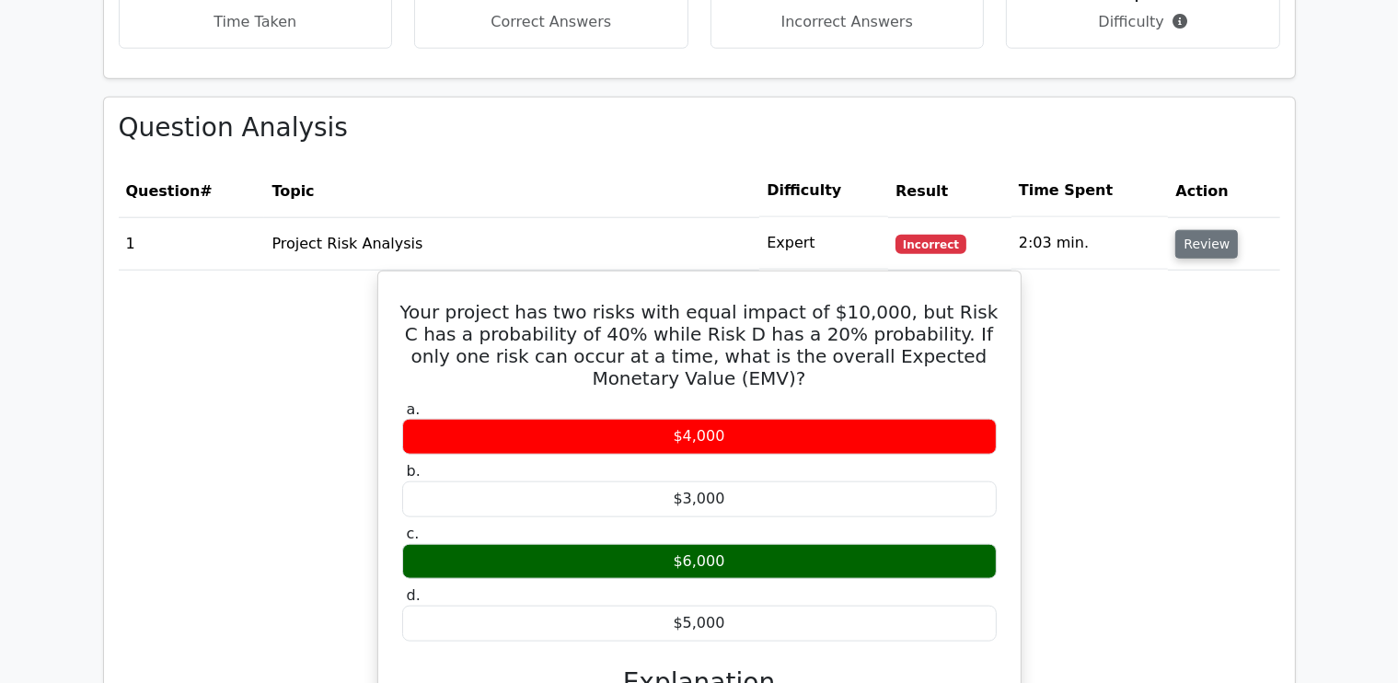
click at [1210, 230] on button "Review" at bounding box center [1207, 244] width 63 height 29
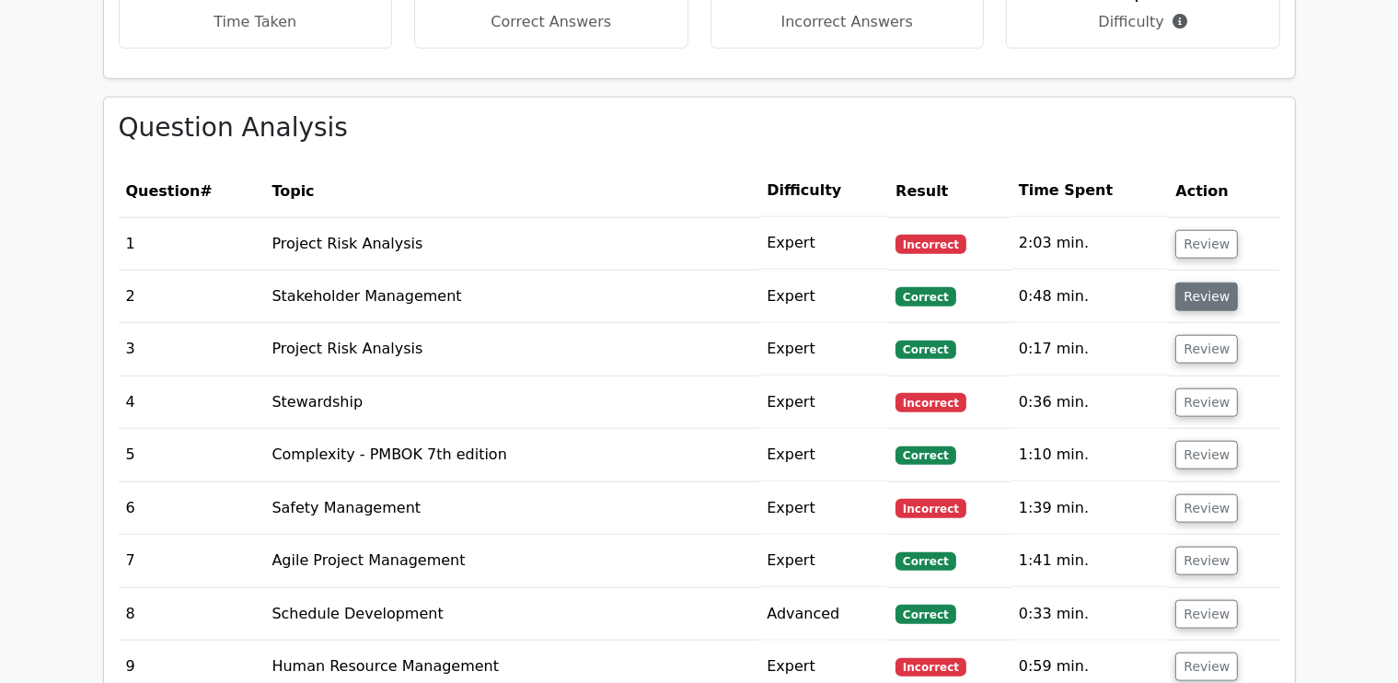
click at [1206, 283] on button "Review" at bounding box center [1207, 297] width 63 height 29
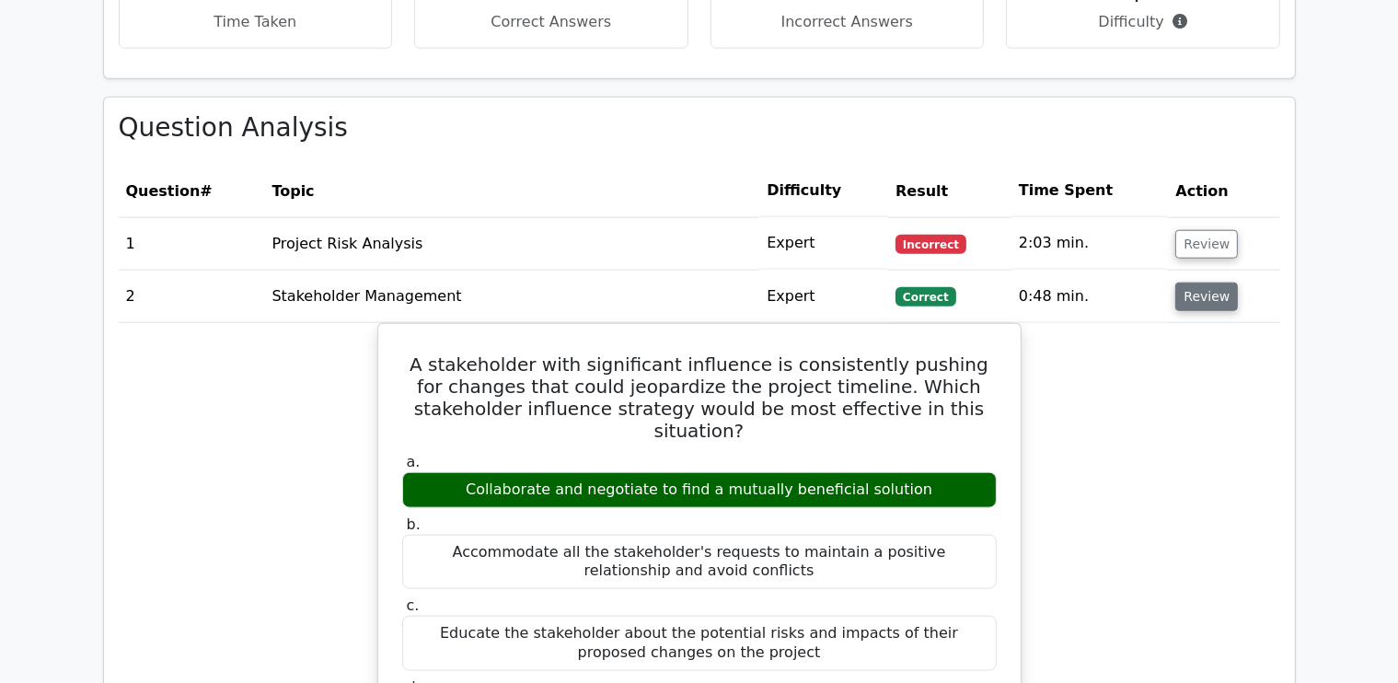
click at [1206, 283] on button "Review" at bounding box center [1207, 297] width 63 height 29
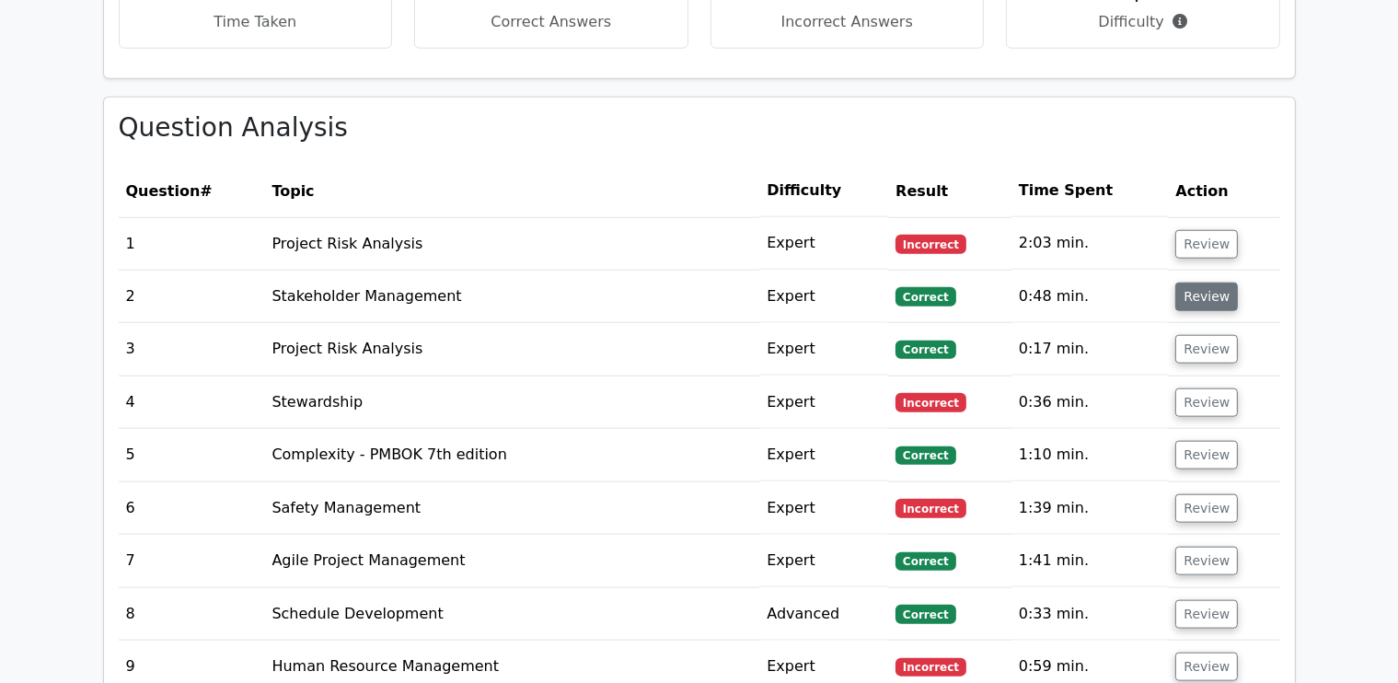
click at [1206, 283] on button "Review" at bounding box center [1207, 297] width 63 height 29
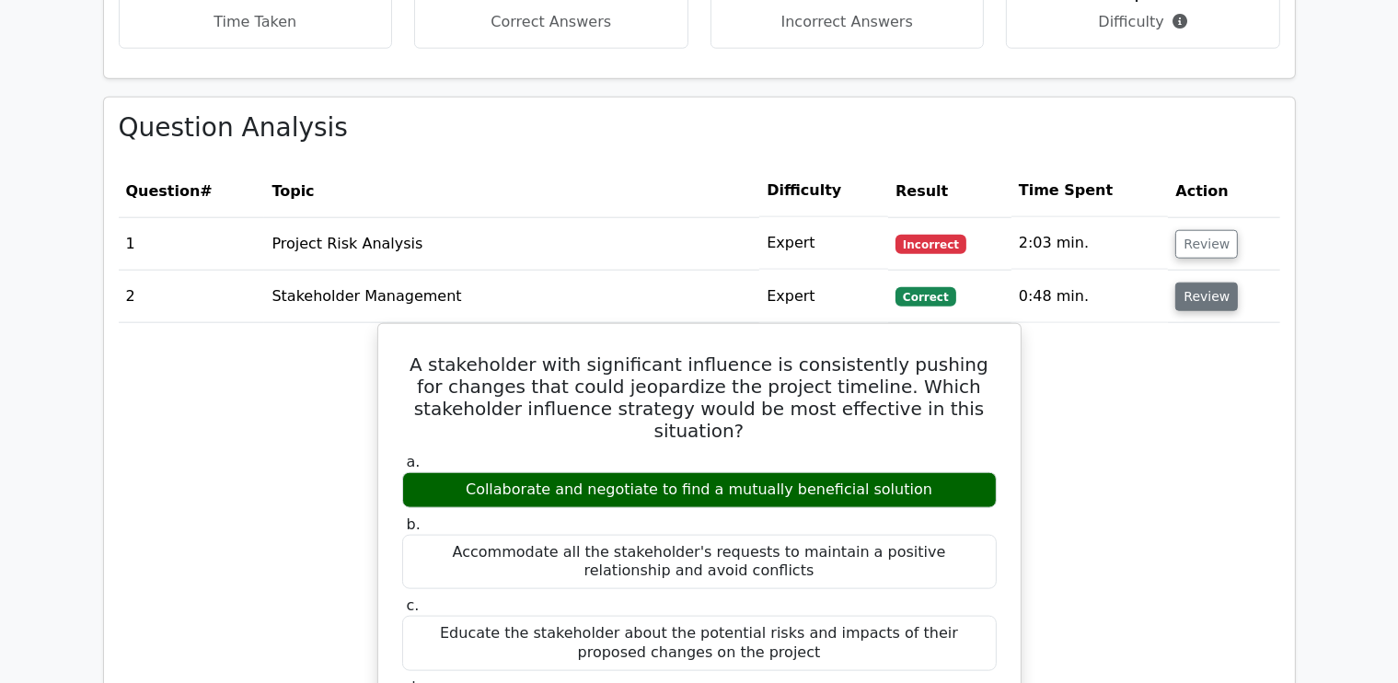
click at [1206, 283] on button "Review" at bounding box center [1207, 297] width 63 height 29
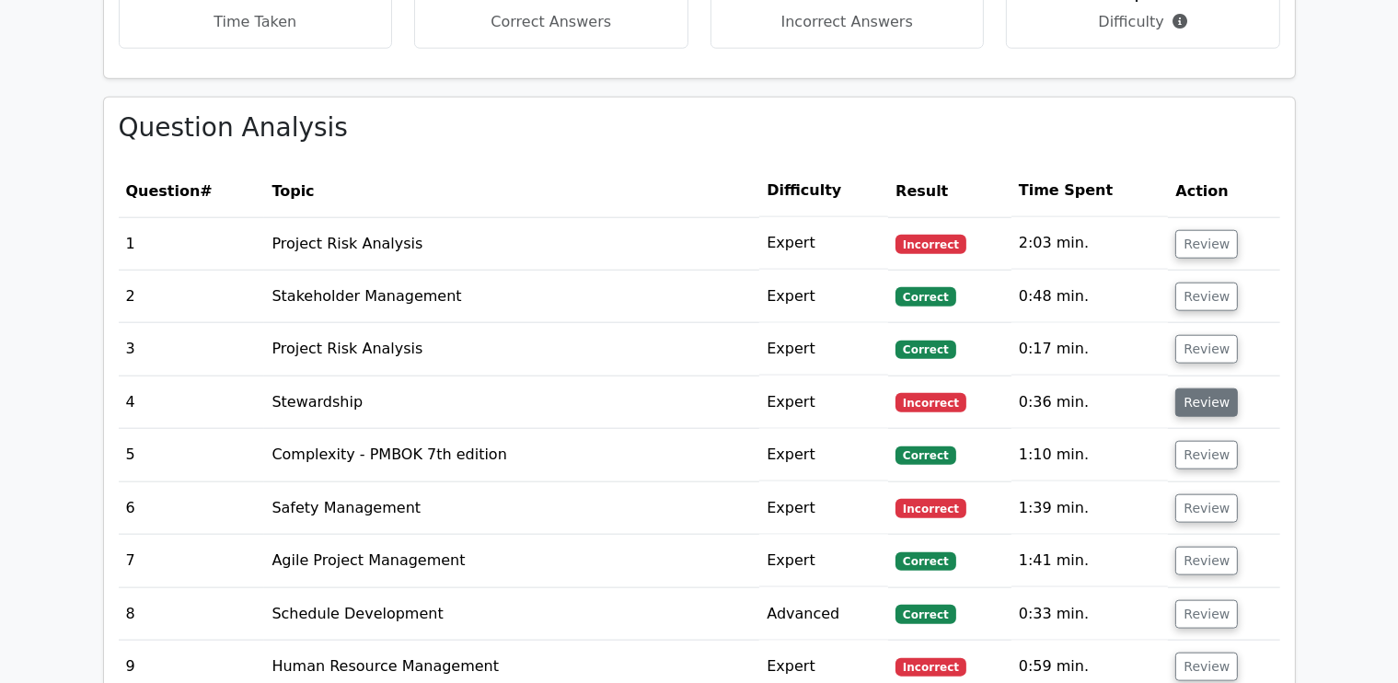
click at [1199, 389] on button "Review" at bounding box center [1207, 403] width 63 height 29
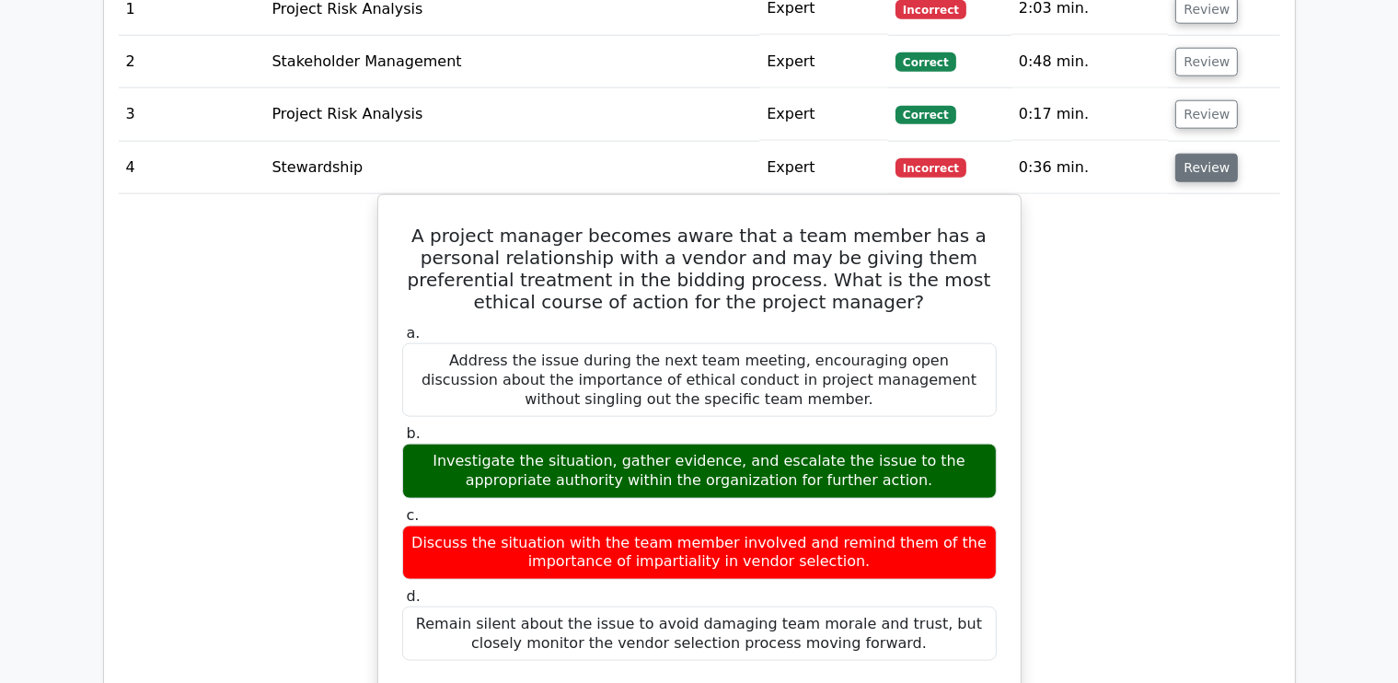
scroll to position [2162, 0]
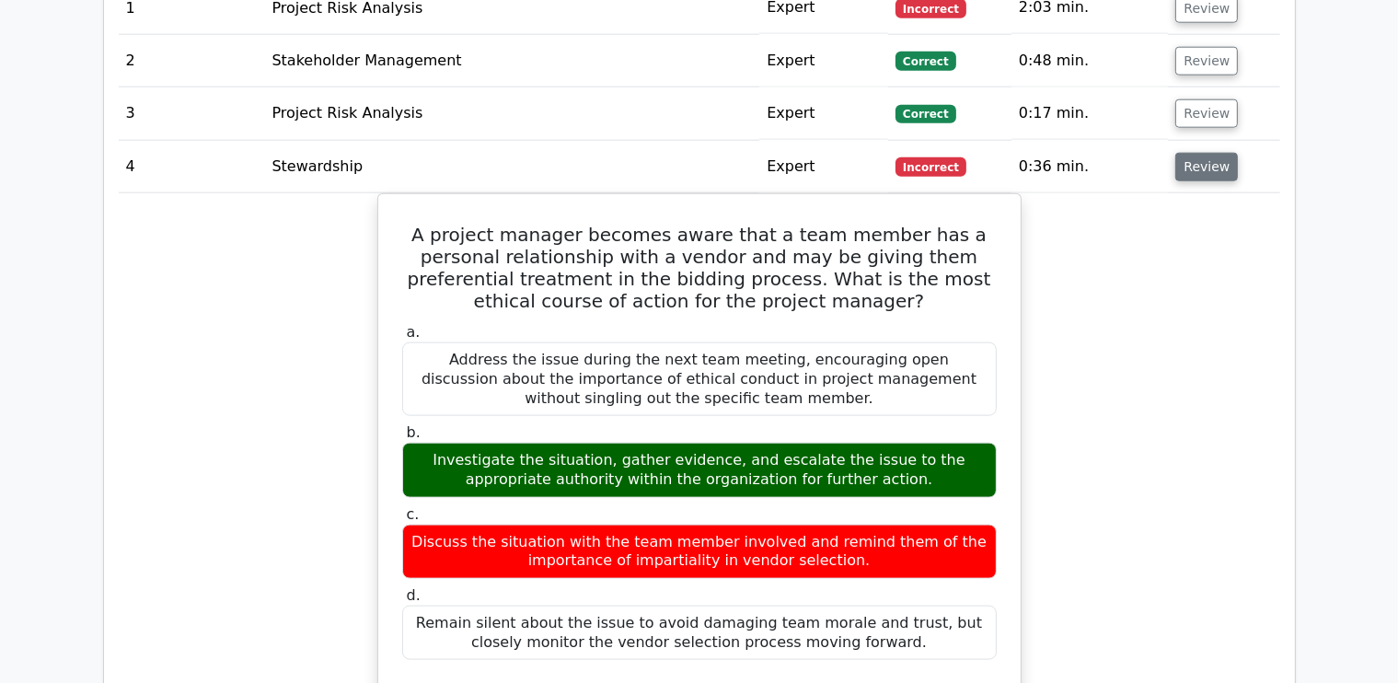
click at [1207, 153] on button "Review" at bounding box center [1207, 167] width 63 height 29
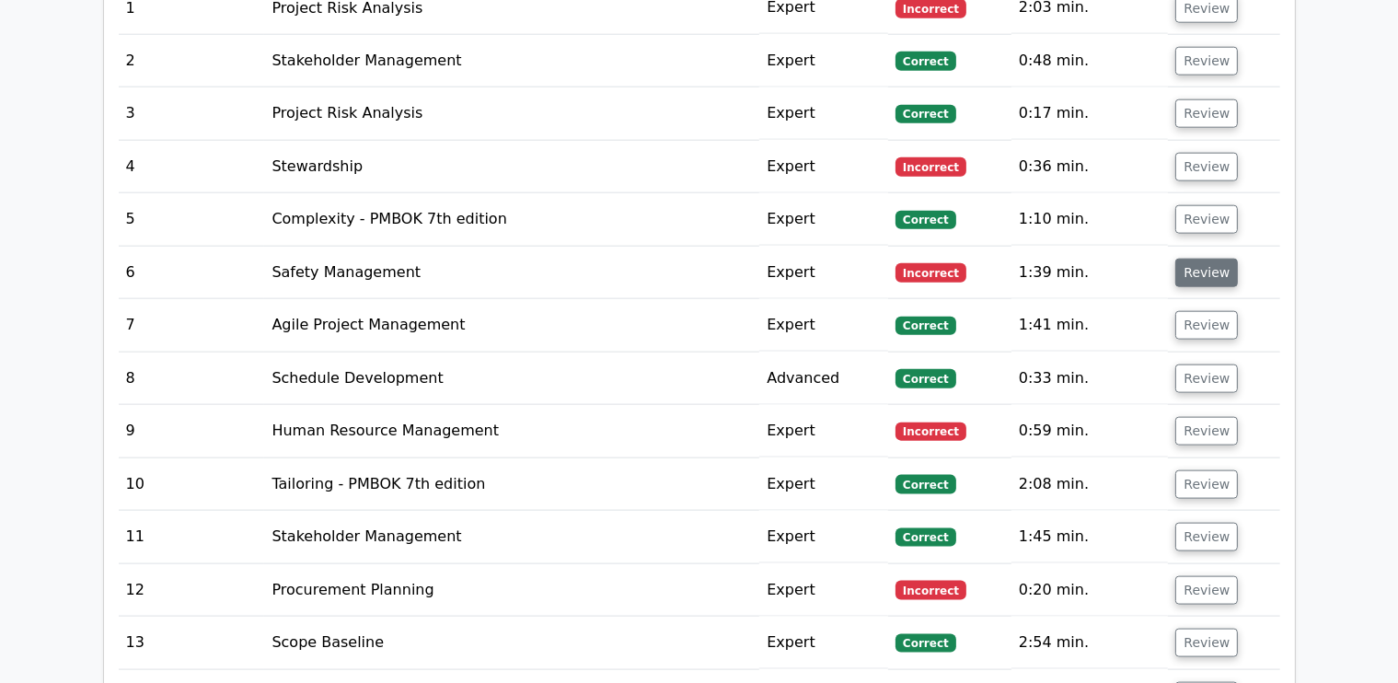
click at [1215, 259] on button "Review" at bounding box center [1207, 273] width 63 height 29
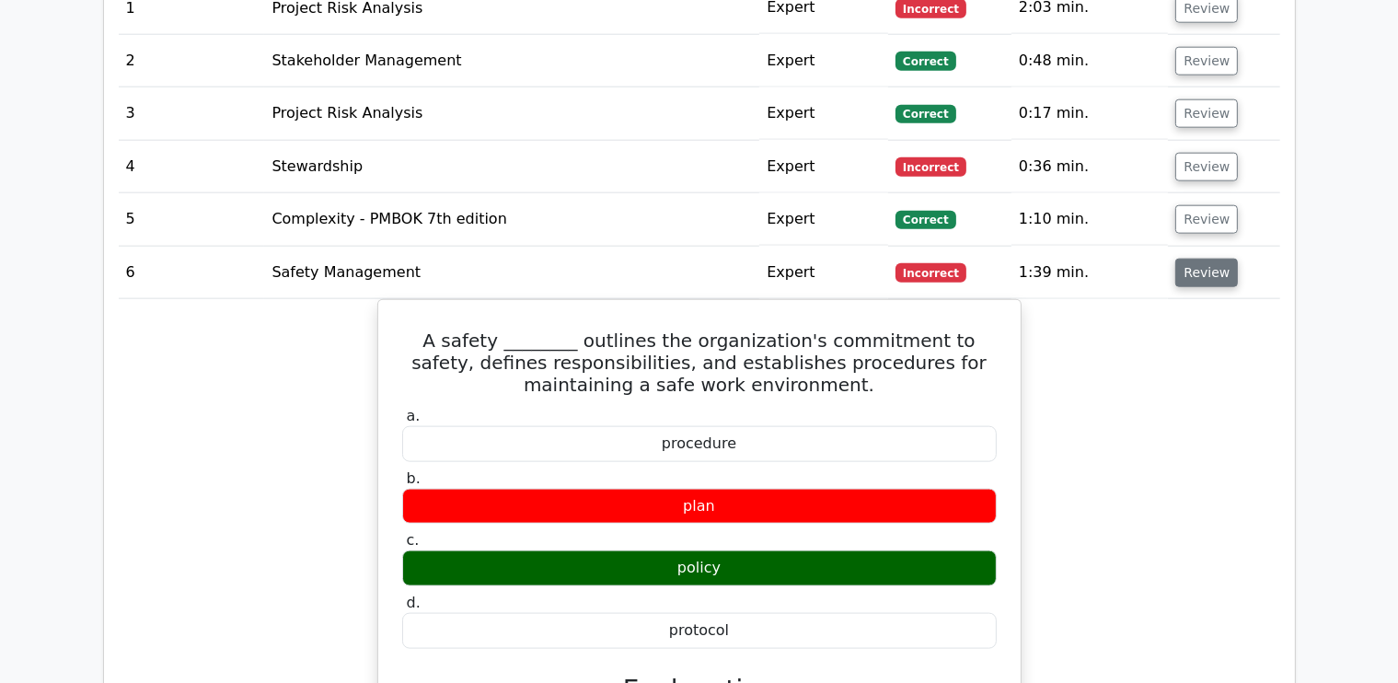
click at [1215, 259] on button "Review" at bounding box center [1207, 273] width 63 height 29
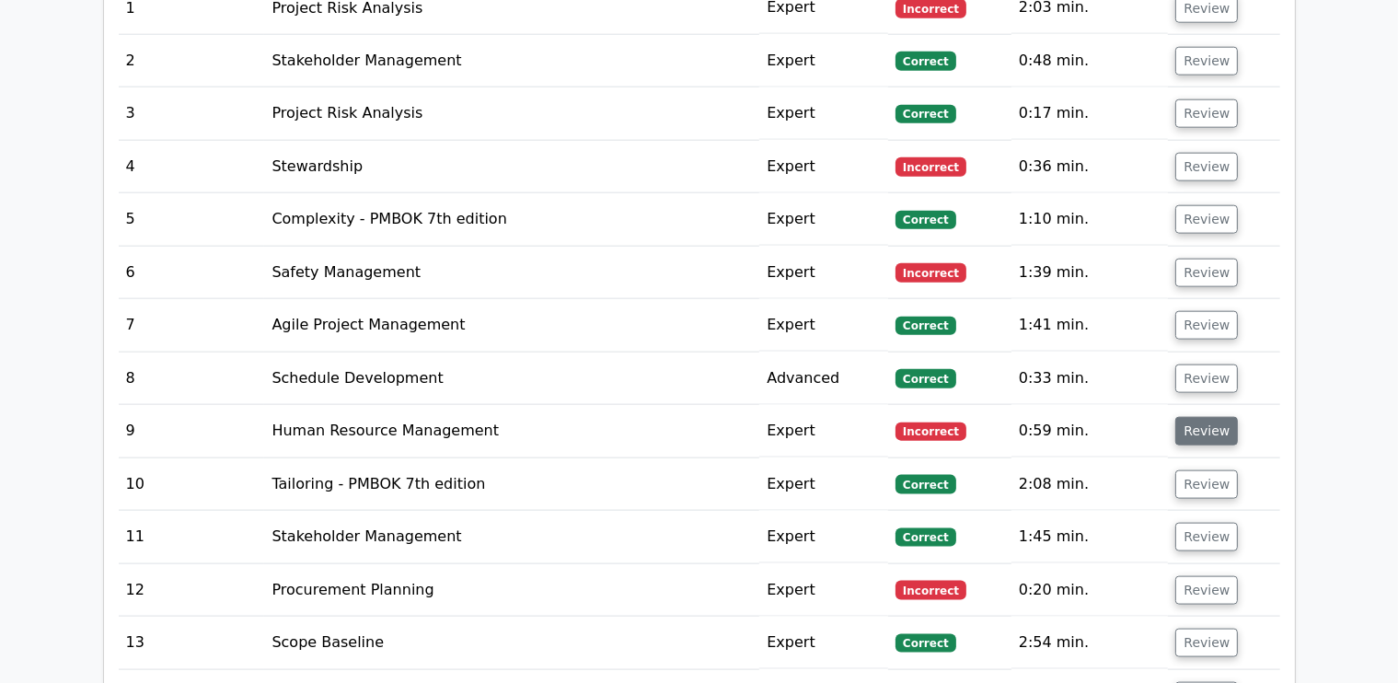
click at [1190, 417] on button "Review" at bounding box center [1207, 431] width 63 height 29
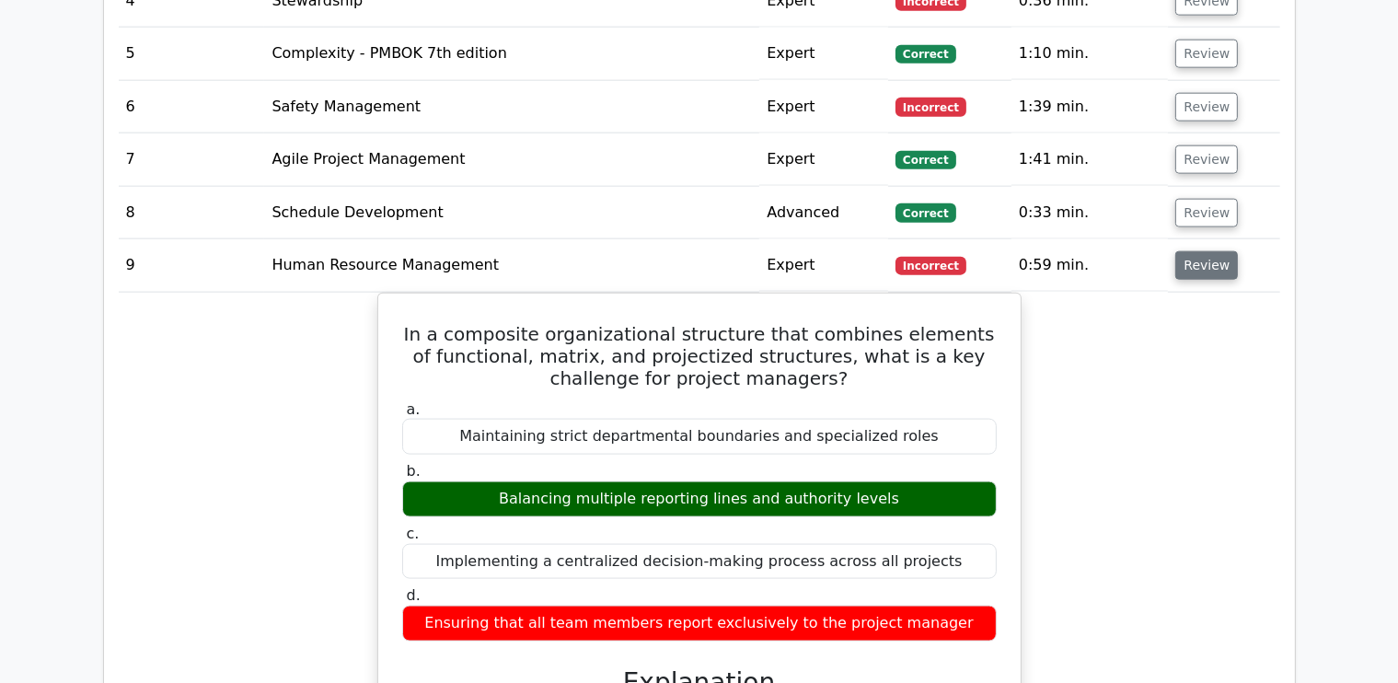
scroll to position [2327, 0]
click at [1210, 251] on button "Review" at bounding box center [1207, 265] width 63 height 29
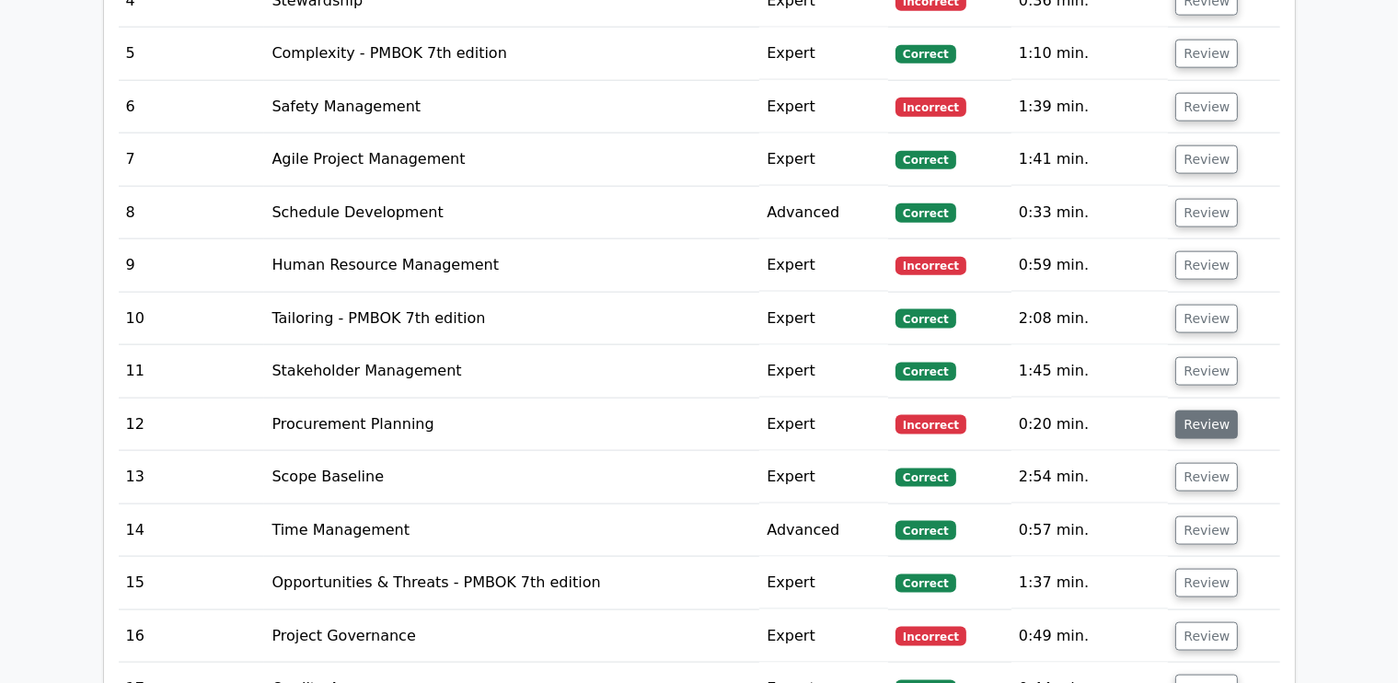
click at [1201, 411] on button "Review" at bounding box center [1207, 425] width 63 height 29
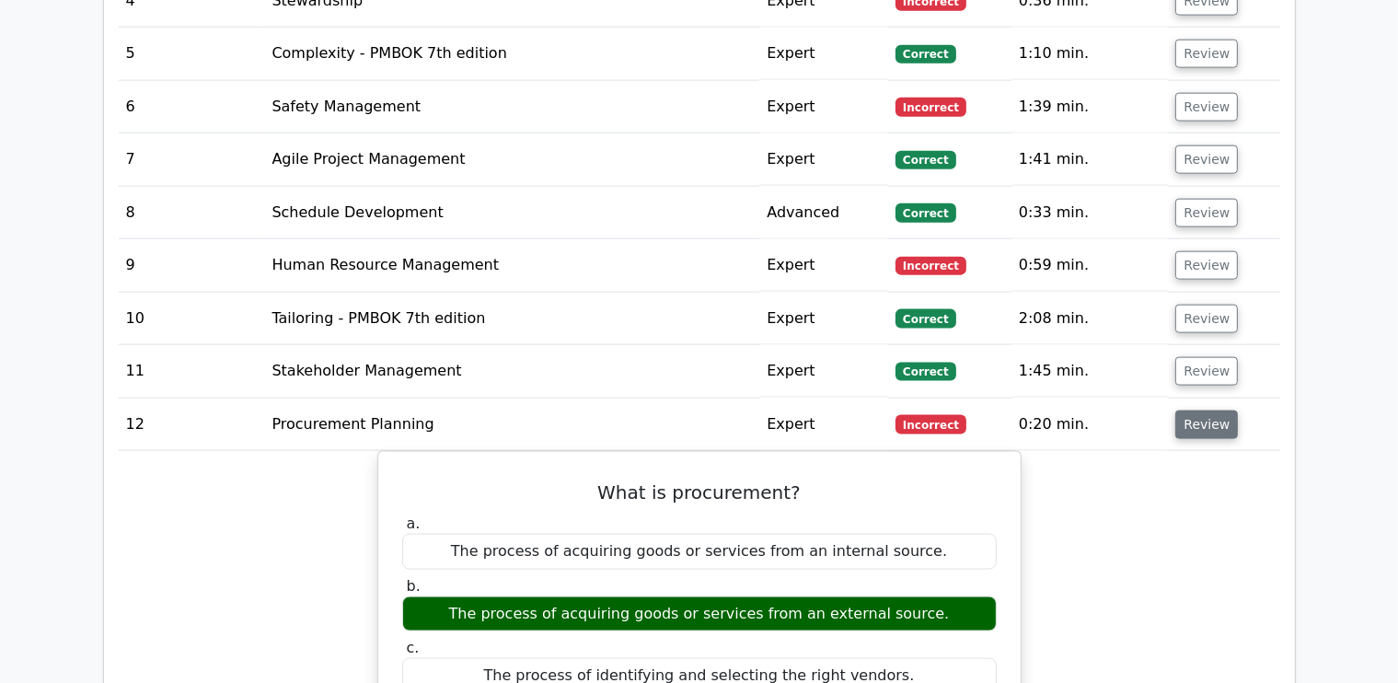
click at [1201, 411] on button "Review" at bounding box center [1207, 425] width 63 height 29
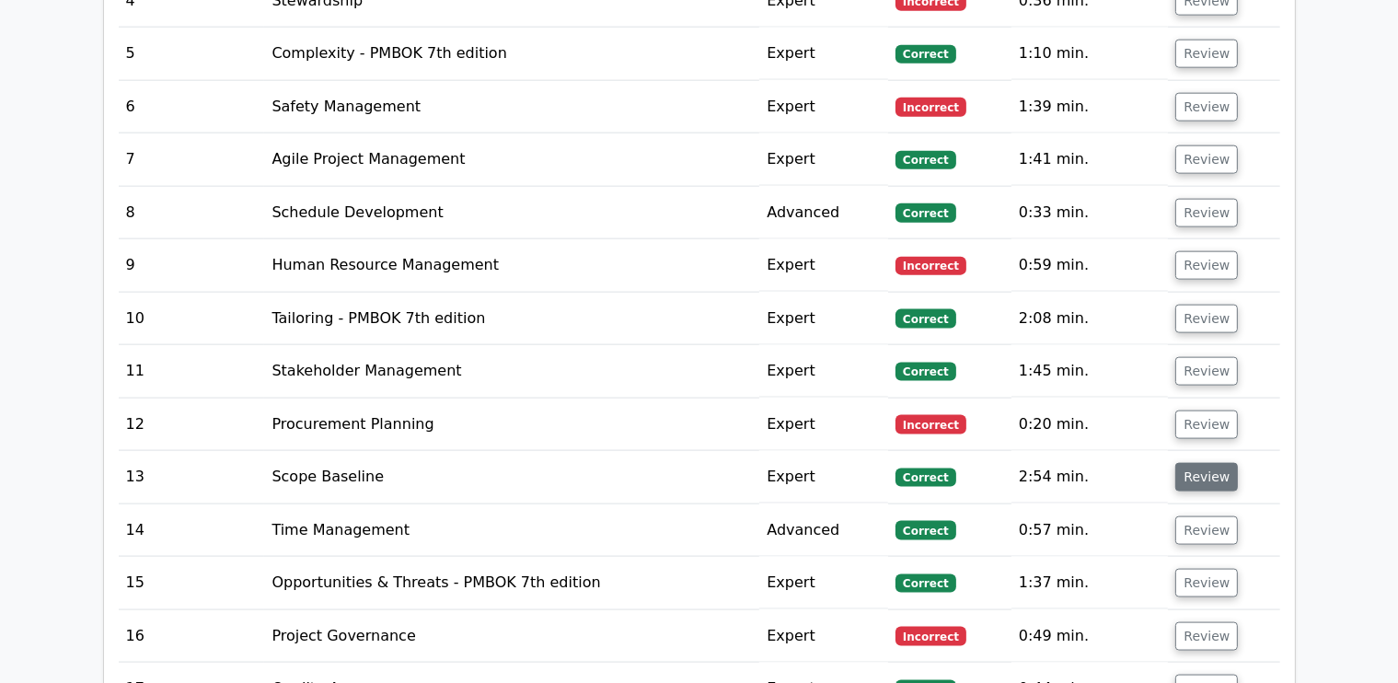
click at [1201, 463] on button "Review" at bounding box center [1207, 477] width 63 height 29
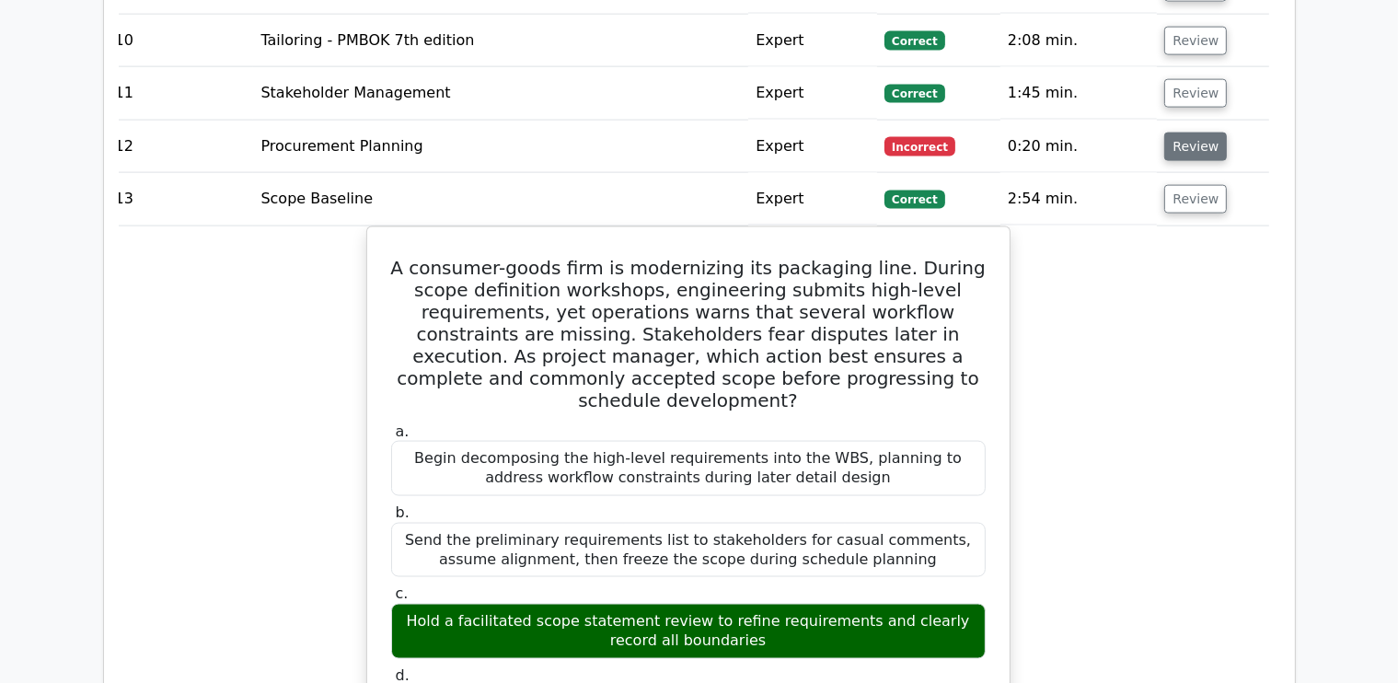
scroll to position [2643, 0]
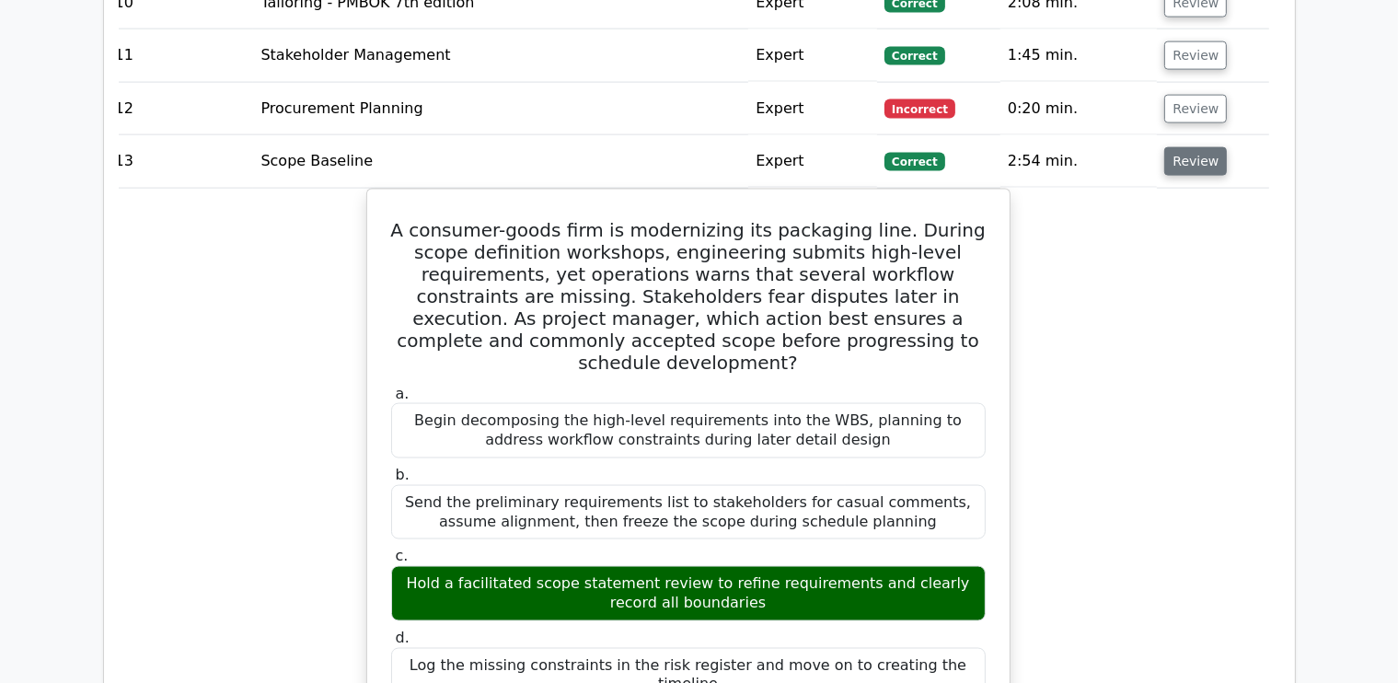
click at [1186, 147] on button "Review" at bounding box center [1196, 161] width 63 height 29
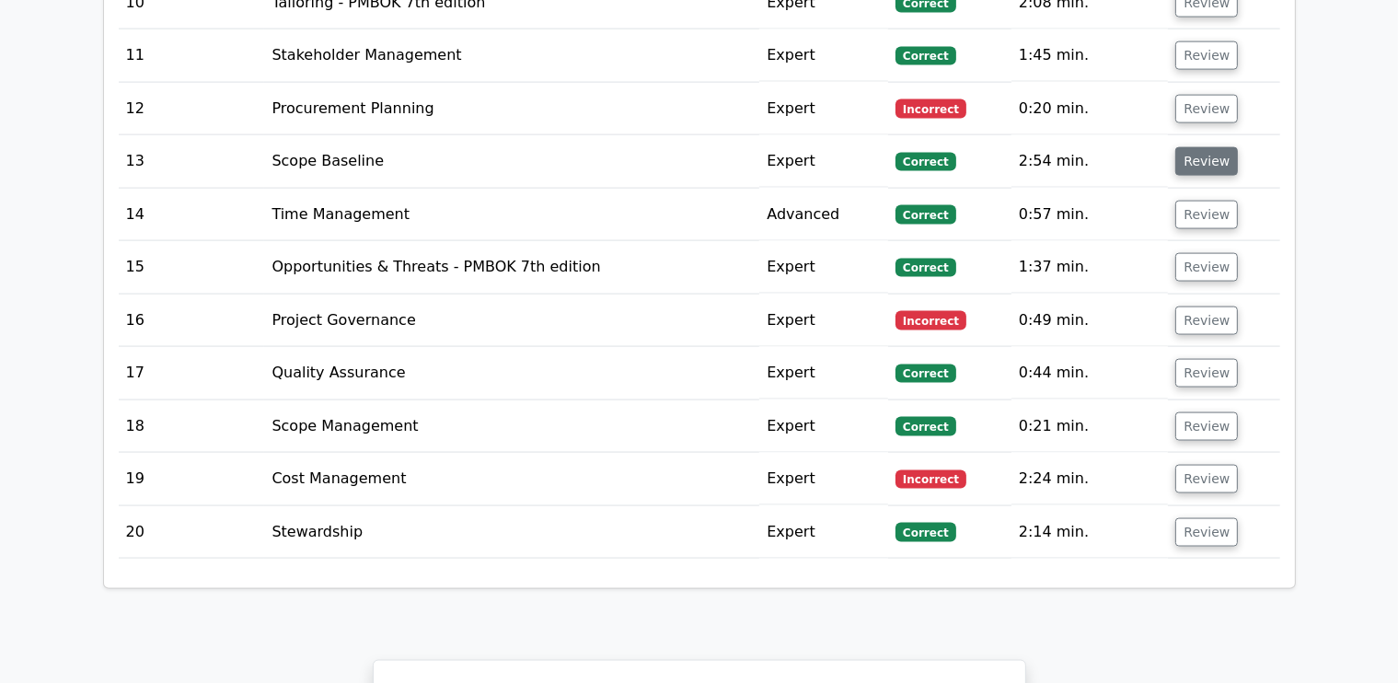
scroll to position [0, 0]
click at [1197, 307] on button "Review" at bounding box center [1207, 321] width 63 height 29
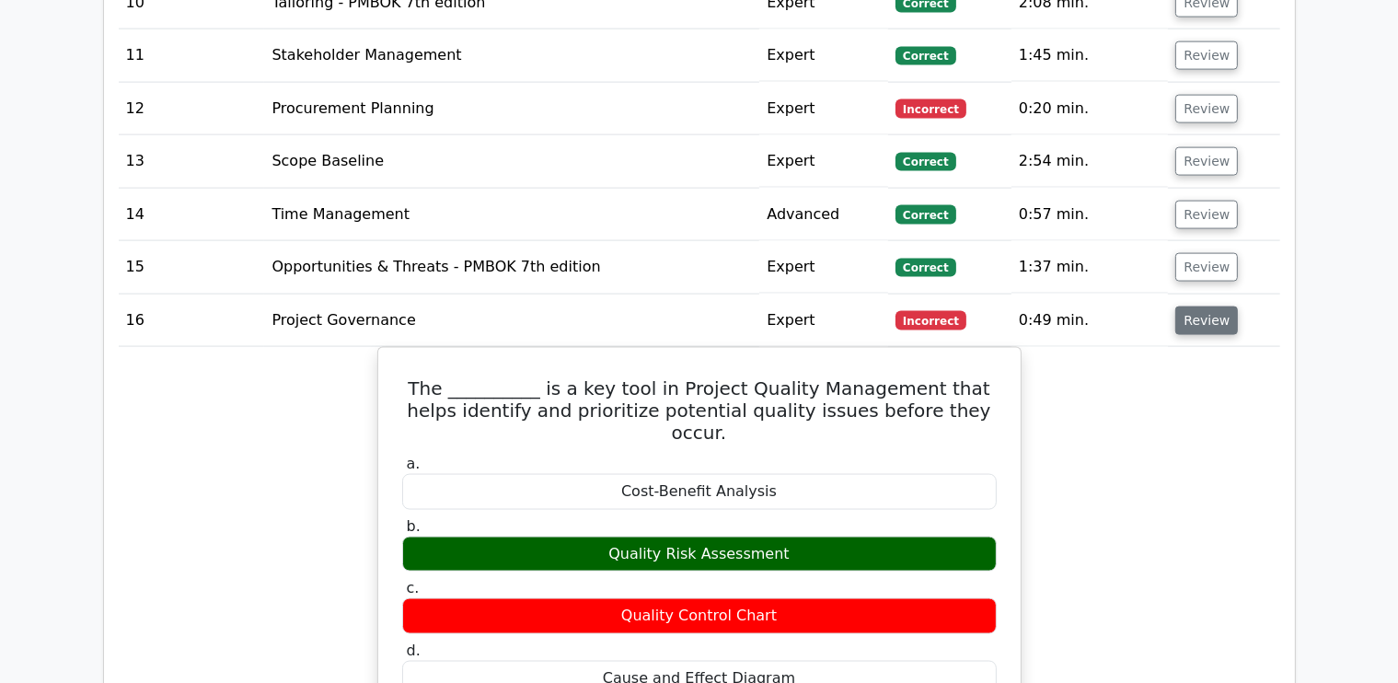
click at [1197, 307] on button "Review" at bounding box center [1207, 321] width 63 height 29
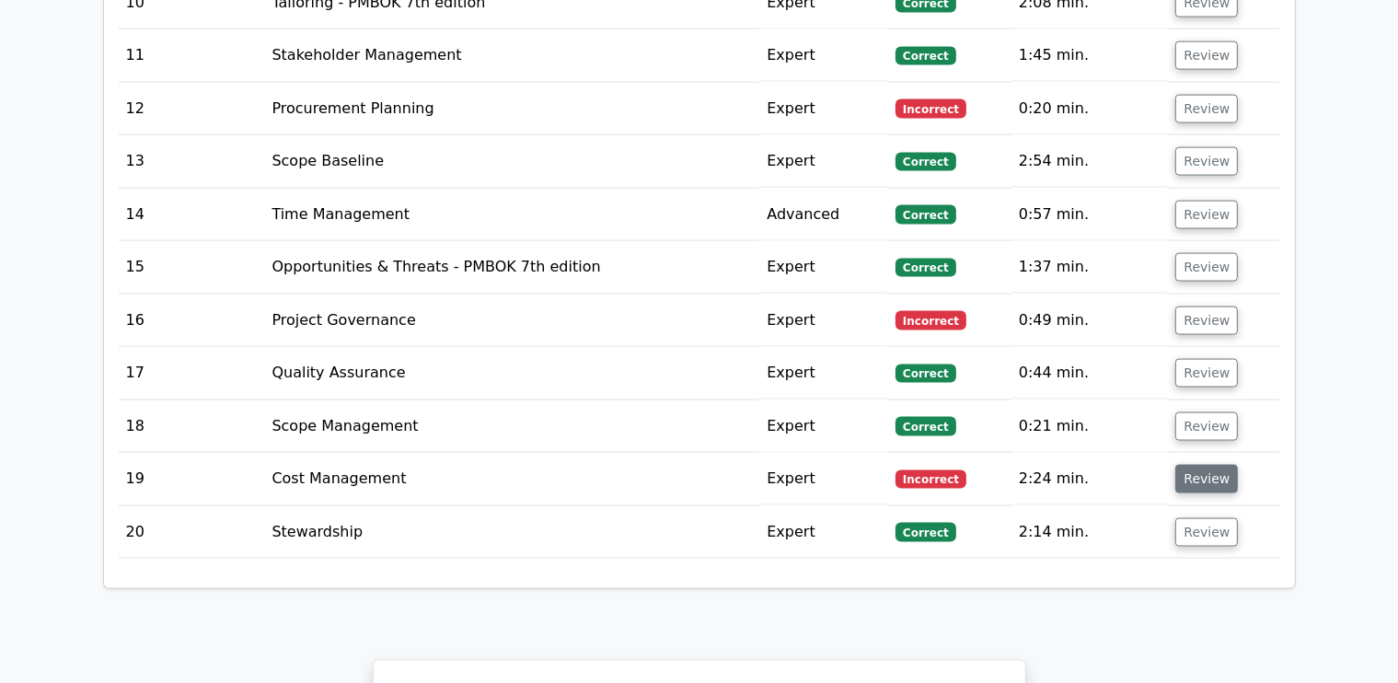
click at [1195, 465] on button "Review" at bounding box center [1207, 479] width 63 height 29
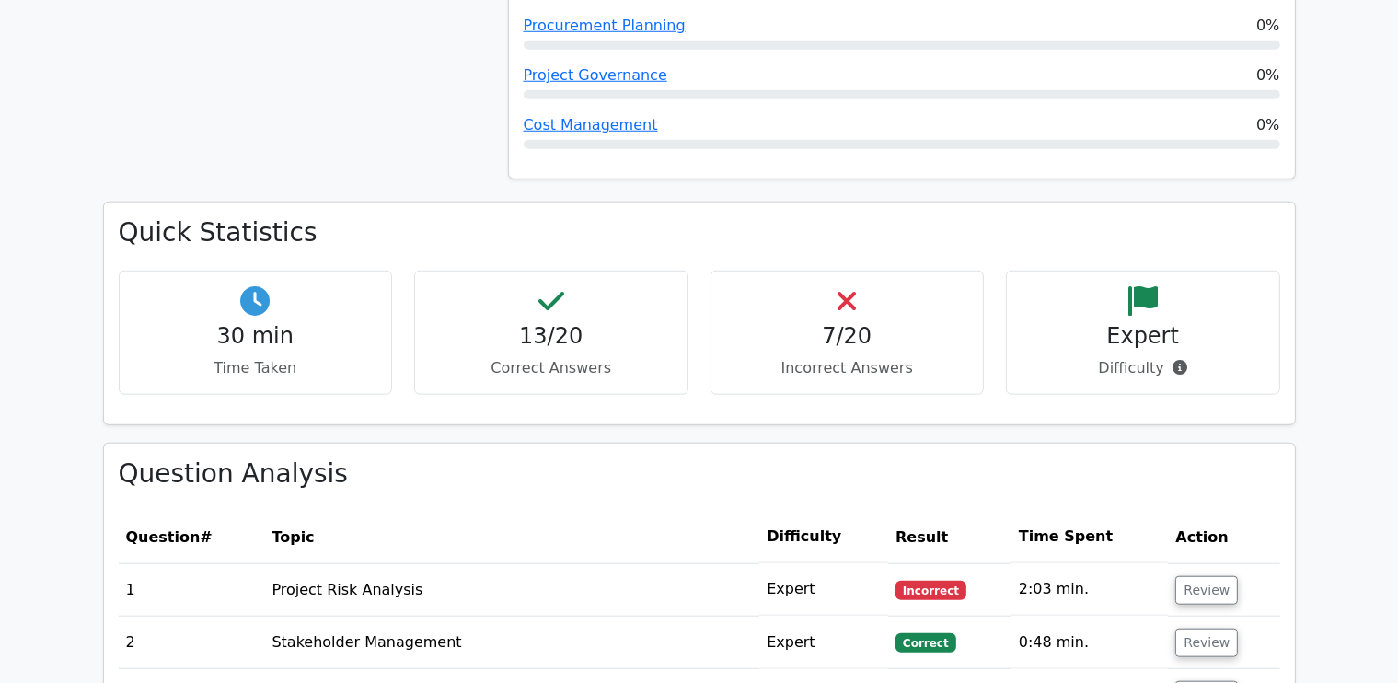
scroll to position [1580, 0]
click at [1194, 576] on button "Review" at bounding box center [1207, 590] width 63 height 29
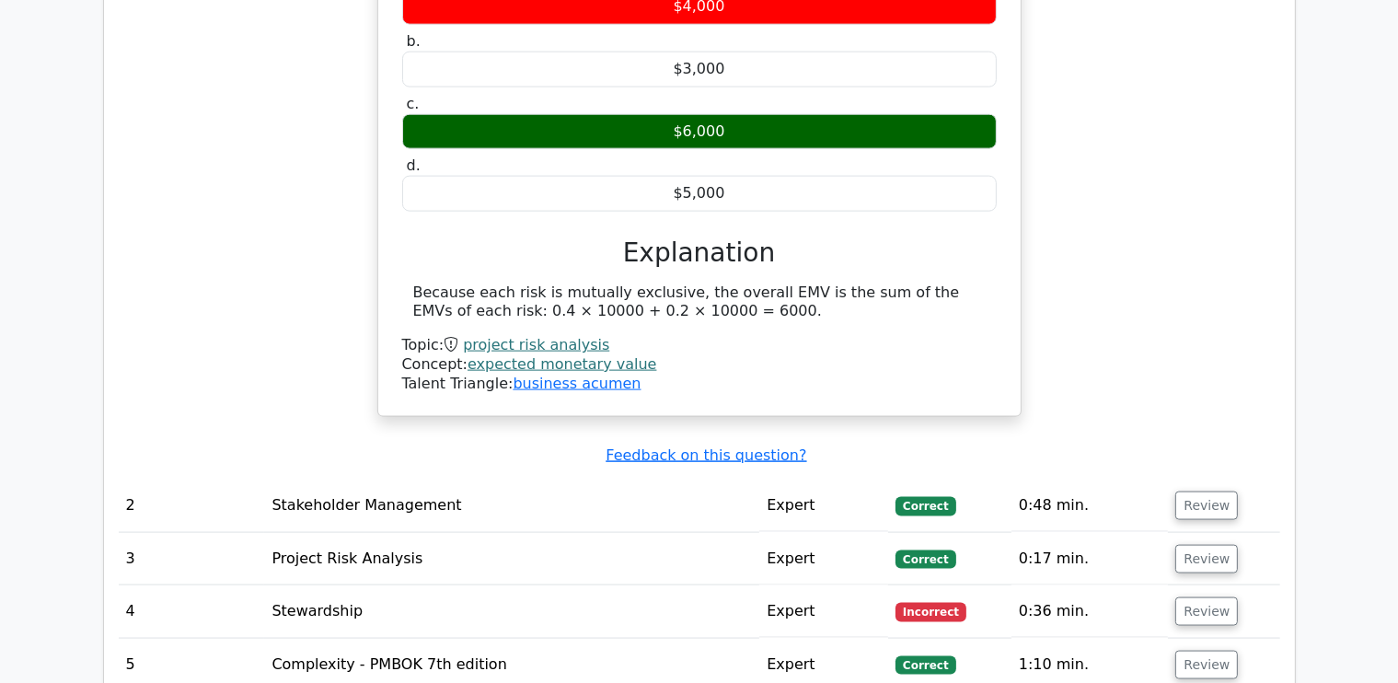
scroll to position [2357, 0]
